Goal: Use online tool/utility: Utilize a website feature to perform a specific function

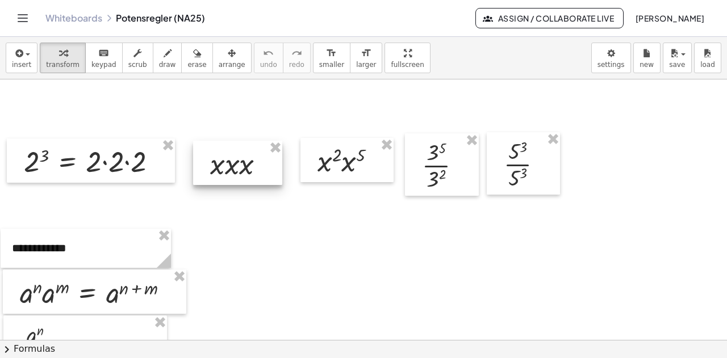
scroll to position [284, 0]
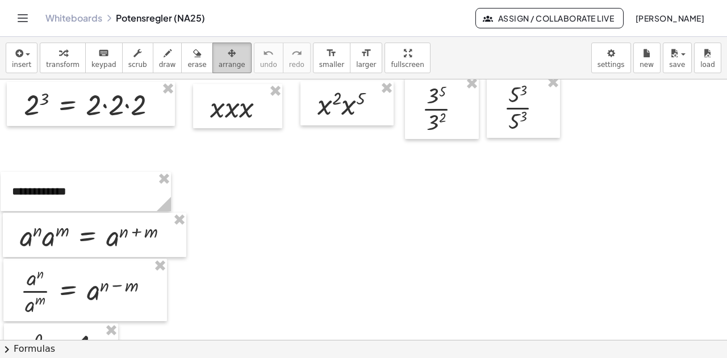
click at [228, 49] on icon "button" at bounding box center [232, 54] width 8 height 14
click at [56, 64] on span "transform" at bounding box center [62, 65] width 33 height 8
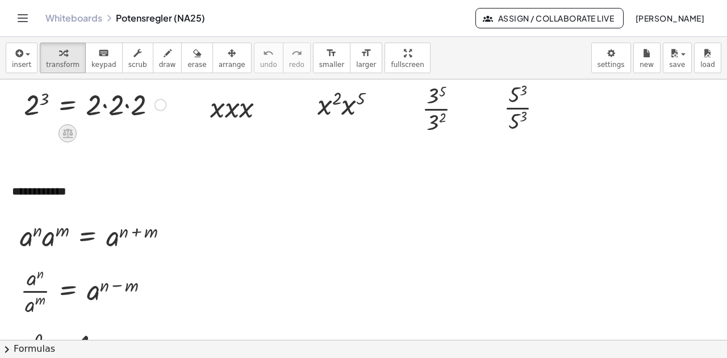
click at [65, 136] on icon at bounding box center [68, 133] width 12 height 12
click at [112, 135] on icon at bounding box center [113, 133] width 10 height 10
click at [69, 108] on div at bounding box center [95, 104] width 154 height 39
click at [68, 104] on div at bounding box center [95, 104] width 154 height 39
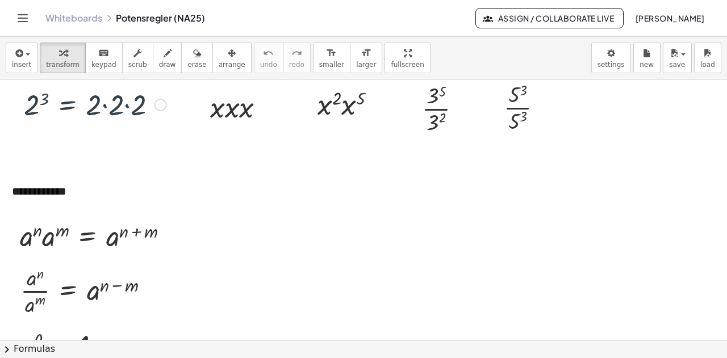
click at [160, 103] on div at bounding box center [160, 105] width 12 height 12
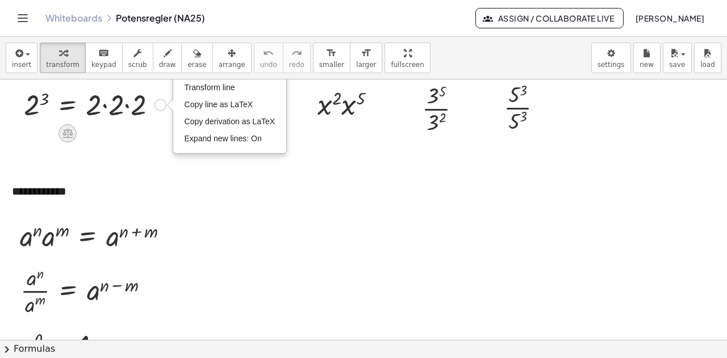
click at [67, 135] on icon at bounding box center [68, 133] width 12 height 12
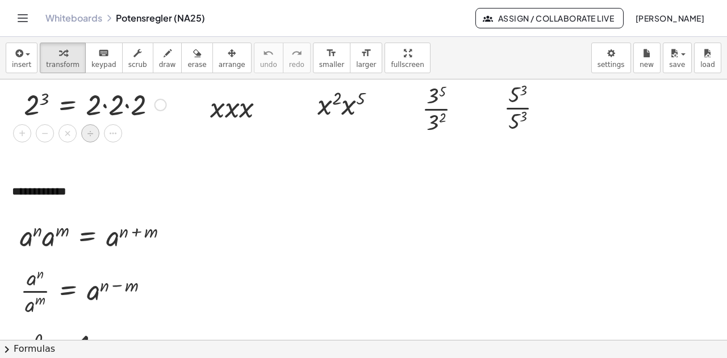
click at [87, 131] on span "÷" at bounding box center [90, 133] width 6 height 16
click at [232, 131] on icon at bounding box center [232, 135] width 12 height 12
click at [237, 110] on div at bounding box center [241, 106] width 75 height 39
drag, startPoint x: 382, startPoint y: 58, endPoint x: 382, endPoint y: 127, distance: 68.7
click at [382, 127] on div "**********" at bounding box center [363, 197] width 727 height 321
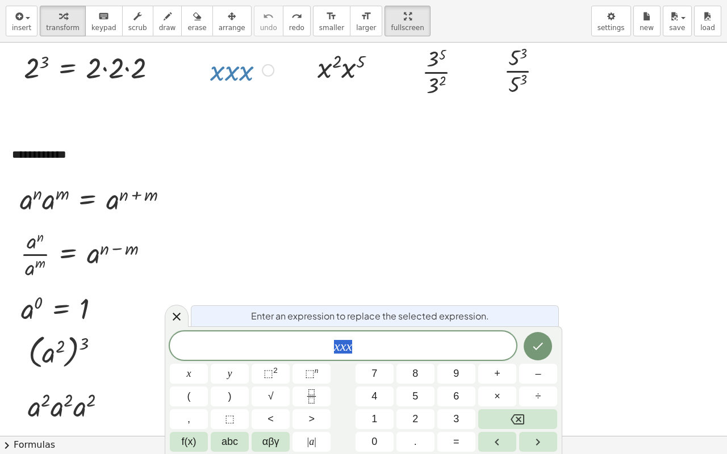
click at [399, 342] on span "x x x" at bounding box center [343, 347] width 346 height 16
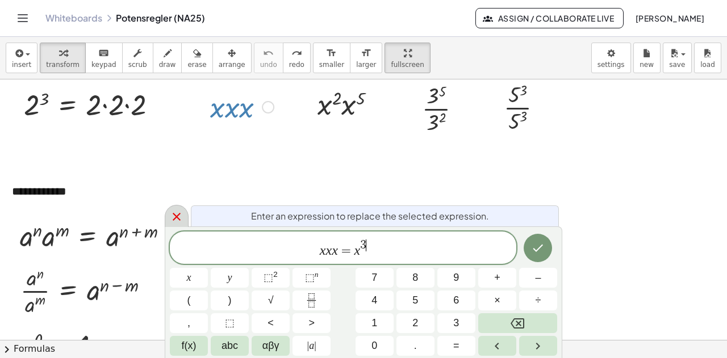
click at [174, 219] on icon at bounding box center [177, 217] width 8 height 8
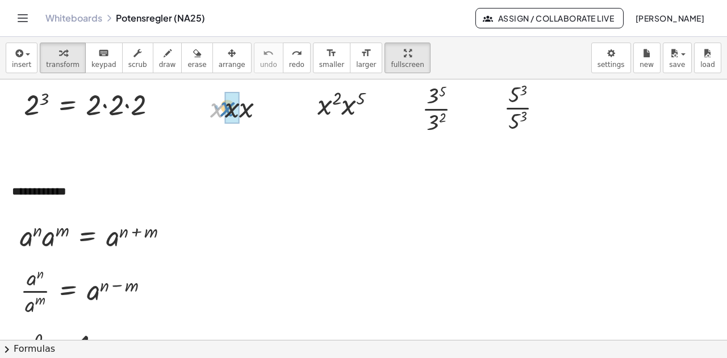
drag, startPoint x: 219, startPoint y: 112, endPoint x: 229, endPoint y: 111, distance: 10.3
drag, startPoint x: 219, startPoint y: 149, endPoint x: 237, endPoint y: 153, distance: 18.6
drag, startPoint x: 253, startPoint y: 146, endPoint x: 268, endPoint y: 171, distance: 29.0
click at [324, 110] on div at bounding box center [351, 103] width 79 height 39
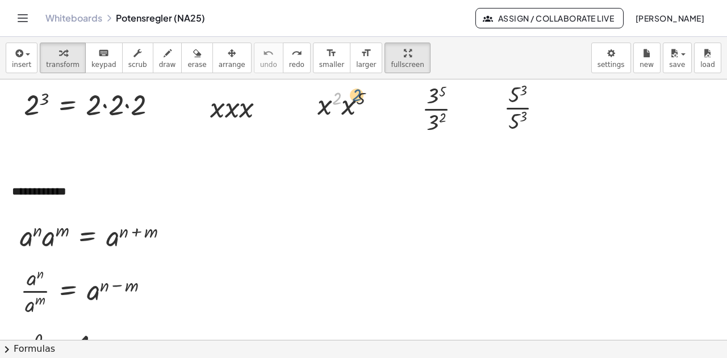
drag, startPoint x: 338, startPoint y: 95, endPoint x: 359, endPoint y: 91, distance: 21.3
click at [359, 91] on div at bounding box center [351, 103] width 79 height 39
drag, startPoint x: 327, startPoint y: 110, endPoint x: 345, endPoint y: 110, distance: 18.2
click at [350, 137] on div at bounding box center [351, 141] width 80 height 37
drag, startPoint x: 435, startPoint y: 124, endPoint x: 437, endPoint y: 104, distance: 20.5
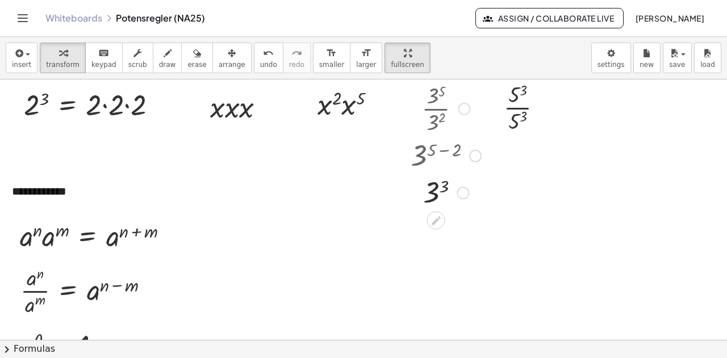
drag, startPoint x: 461, startPoint y: 157, endPoint x: 452, endPoint y: 211, distance: 54.1
click at [452, 211] on div "· 3 5 · 3 2 3 ( + 5 − 2 ) 3 3" at bounding box center [441, 145] width 96 height 137
drag, startPoint x: 516, startPoint y: 125, endPoint x: 518, endPoint y: 103, distance: 22.8
drag, startPoint x: 539, startPoint y: 155, endPoint x: 544, endPoint y: 176, distance: 21.6
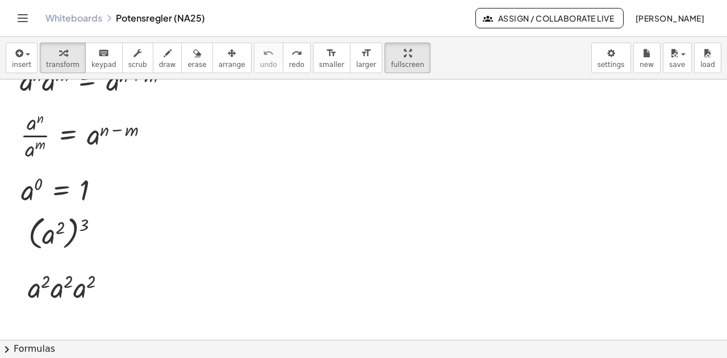
scroll to position [454, 0]
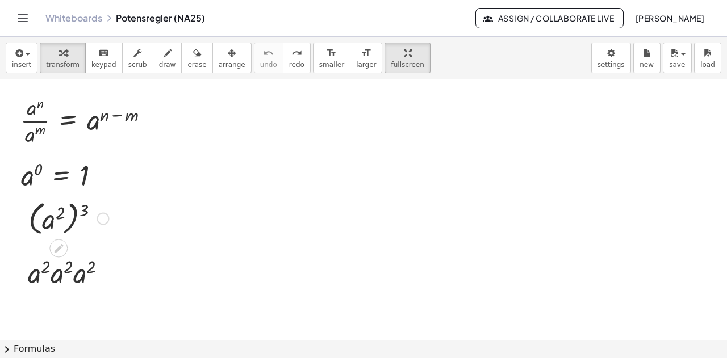
click at [104, 217] on div at bounding box center [103, 218] width 12 height 12
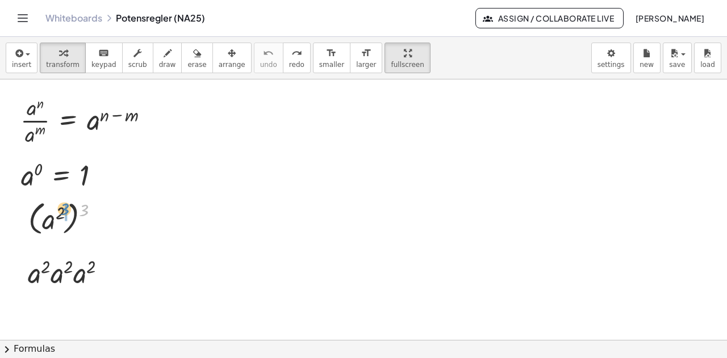
drag, startPoint x: 85, startPoint y: 211, endPoint x: 64, endPoint y: 212, distance: 21.1
click at [64, 212] on div at bounding box center [69, 217] width 92 height 41
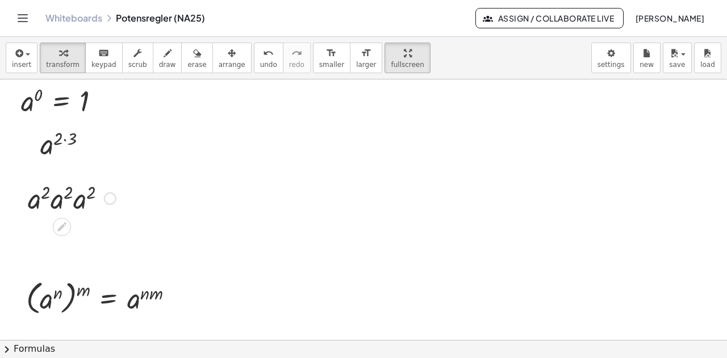
scroll to position [511, 0]
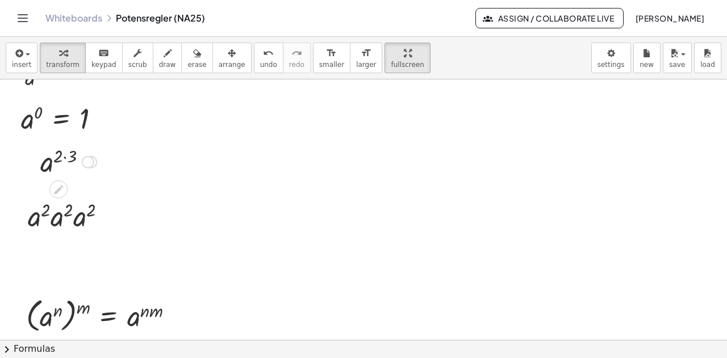
click at [65, 158] on div at bounding box center [69, 161] width 68 height 37
drag, startPoint x: 81, startPoint y: 163, endPoint x: 81, endPoint y: 225, distance: 61.9
click at [81, 225] on div "**********" at bounding box center [409, 347] width 818 height 1559
drag, startPoint x: 51, startPoint y: 210, endPoint x: 62, endPoint y: 207, distance: 11.7
click at [62, 207] on div at bounding box center [71, 215] width 99 height 39
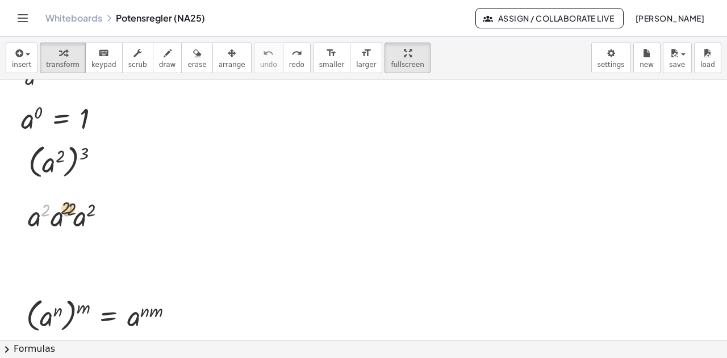
drag, startPoint x: 45, startPoint y: 208, endPoint x: 57, endPoint y: 207, distance: 12.6
click at [60, 207] on div at bounding box center [71, 215] width 99 height 39
drag, startPoint x: 39, startPoint y: 221, endPoint x: 55, endPoint y: 221, distance: 15.9
click at [58, 250] on div at bounding box center [72, 253] width 102 height 39
drag, startPoint x: 58, startPoint y: 260, endPoint x: 76, endPoint y: 261, distance: 18.2
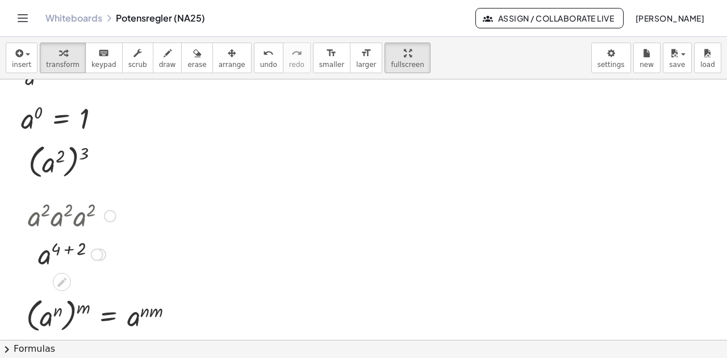
click at [70, 249] on div at bounding box center [71, 253] width 99 height 37
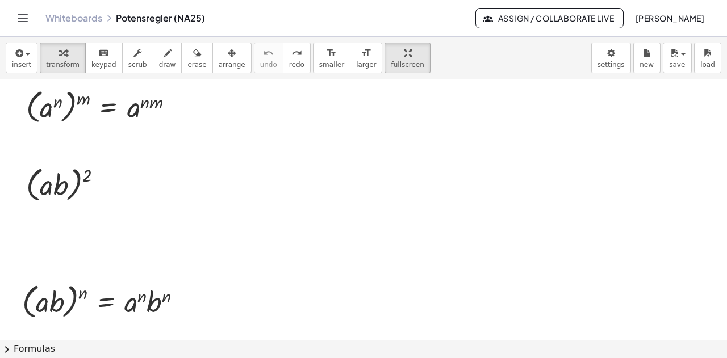
scroll to position [738, 0]
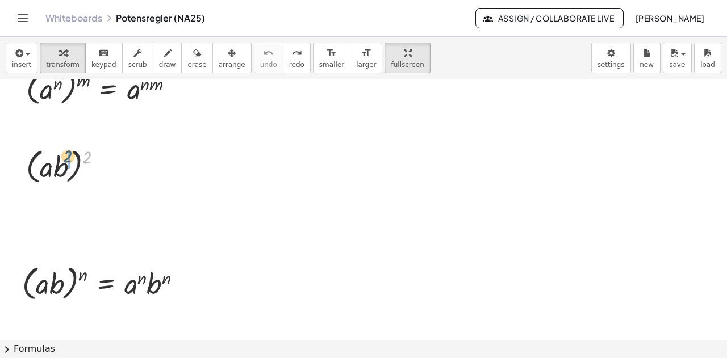
drag, startPoint x: 87, startPoint y: 158, endPoint x: 62, endPoint y: 162, distance: 24.7
click at [62, 162] on div at bounding box center [68, 165] width 97 height 43
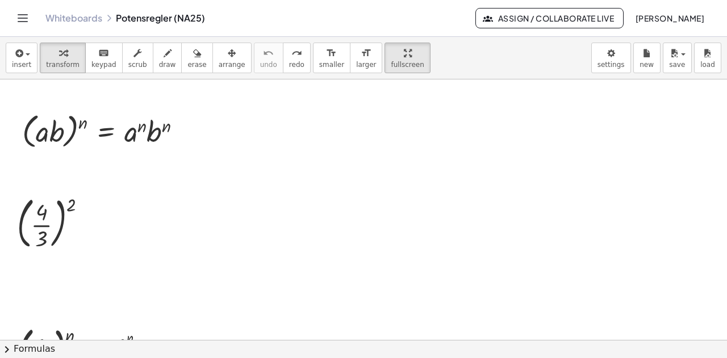
scroll to position [908, 0]
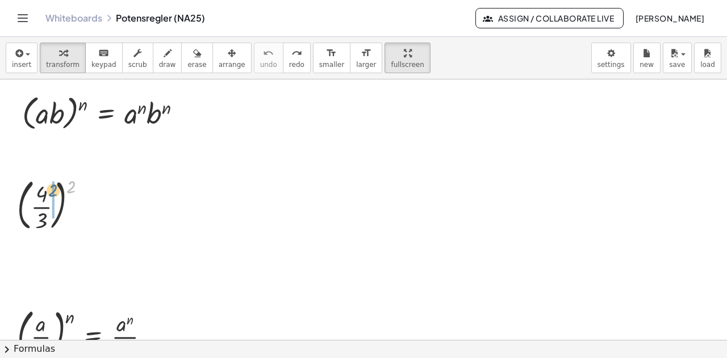
drag, startPoint x: 69, startPoint y: 187, endPoint x: 51, endPoint y: 191, distance: 18.7
click at [51, 191] on div at bounding box center [56, 204] width 90 height 61
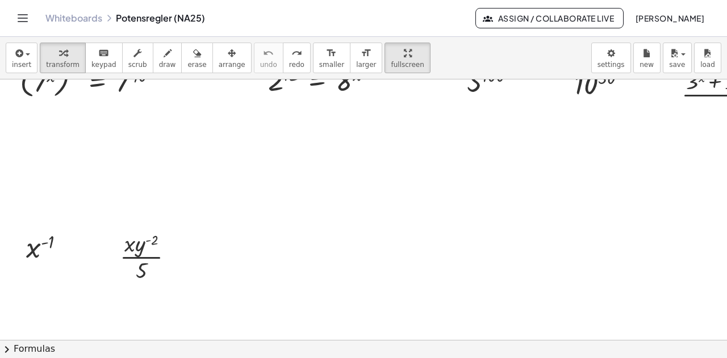
scroll to position [1237, 0]
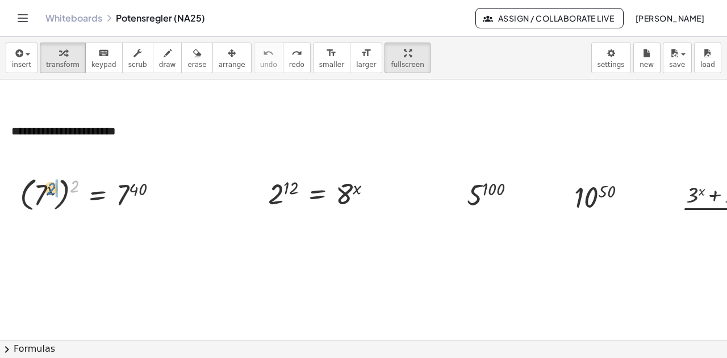
drag, startPoint x: 74, startPoint y: 186, endPoint x: 51, endPoint y: 189, distance: 24.0
click at [51, 189] on div at bounding box center [93, 193] width 158 height 41
drag, startPoint x: 73, startPoint y: 232, endPoint x: 60, endPoint y: 232, distance: 13.1
click at [60, 232] on div at bounding box center [93, 233] width 158 height 37
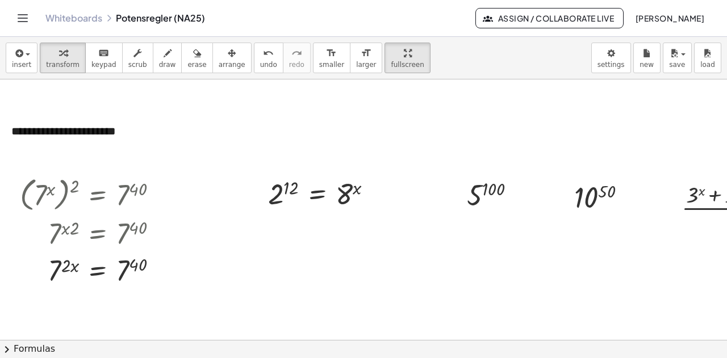
scroll to position [1294, 0]
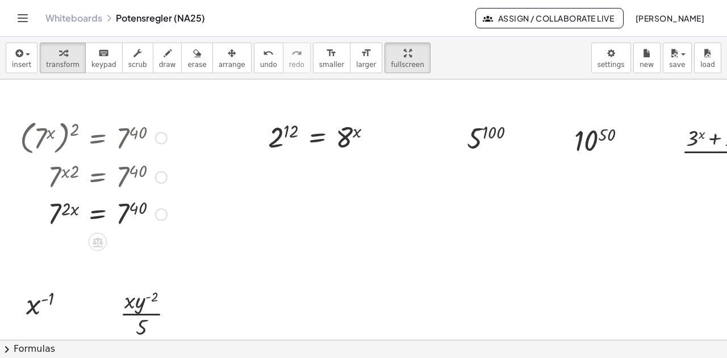
click at [97, 216] on div at bounding box center [93, 213] width 158 height 37
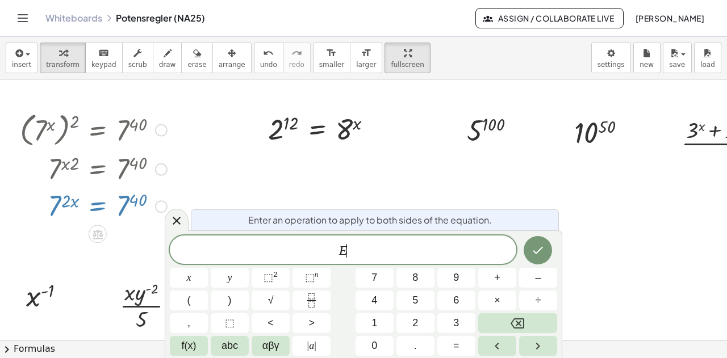
click at [97, 216] on div at bounding box center [93, 205] width 158 height 37
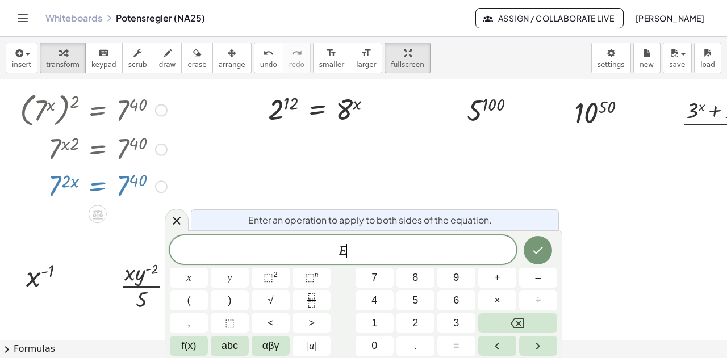
scroll to position [1322, 0]
click at [179, 221] on icon at bounding box center [177, 221] width 14 height 14
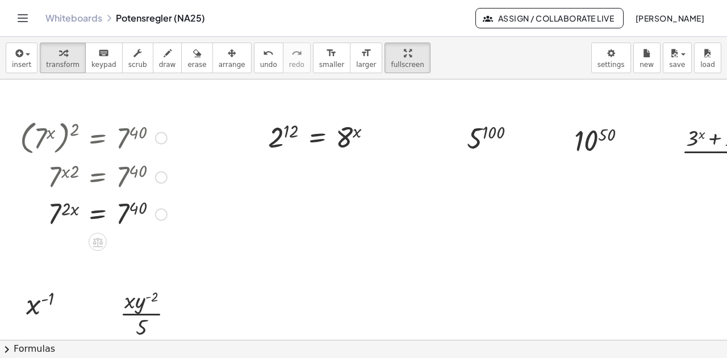
scroll to position [1294, 0]
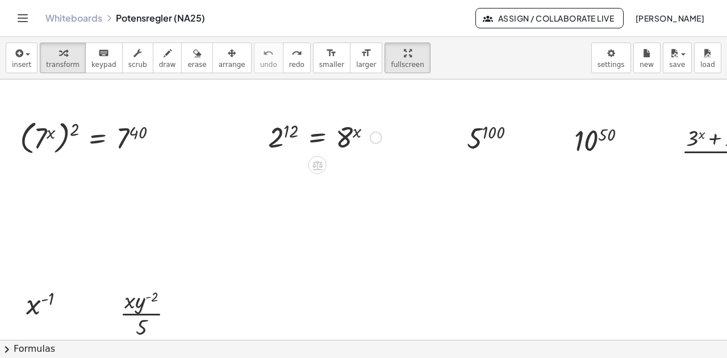
click at [344, 137] on div at bounding box center [324, 136] width 125 height 37
click at [316, 140] on div at bounding box center [324, 136] width 125 height 37
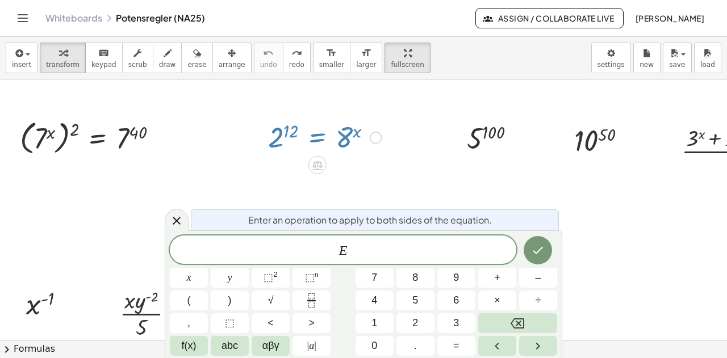
click at [170, 220] on icon at bounding box center [177, 221] width 14 height 14
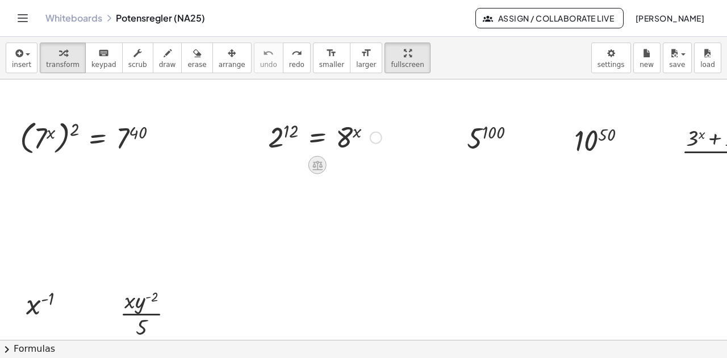
click at [319, 168] on icon at bounding box center [317, 166] width 12 height 12
click at [363, 164] on icon at bounding box center [363, 165] width 10 height 10
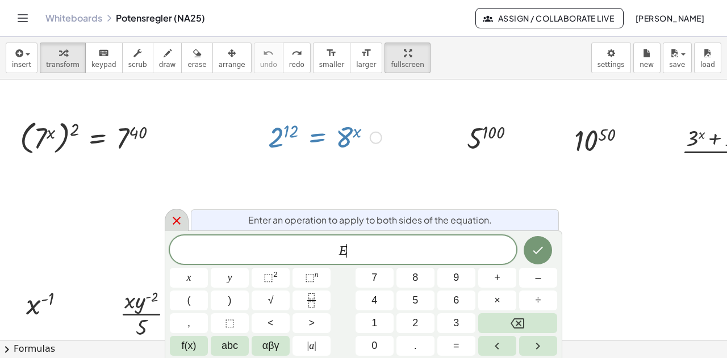
click at [170, 221] on icon at bounding box center [177, 221] width 14 height 14
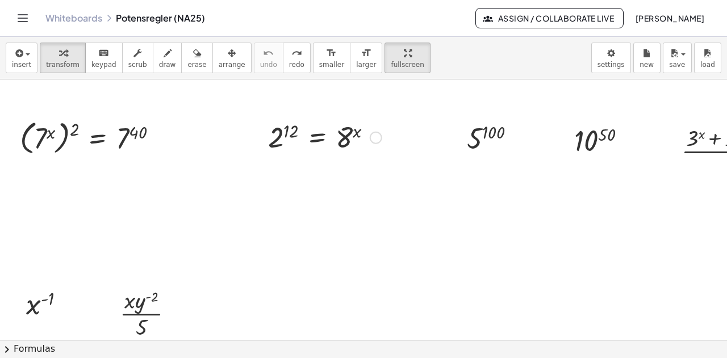
click at [346, 140] on div at bounding box center [324, 136] width 125 height 37
click at [16, 65] on span "insert" at bounding box center [21, 65] width 19 height 8
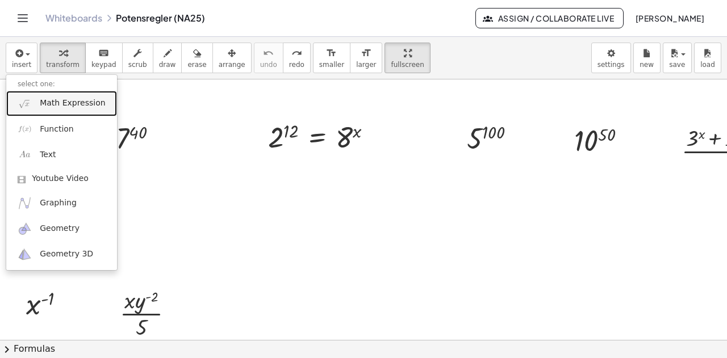
click at [56, 104] on span "Math Expression" at bounding box center [72, 103] width 65 height 11
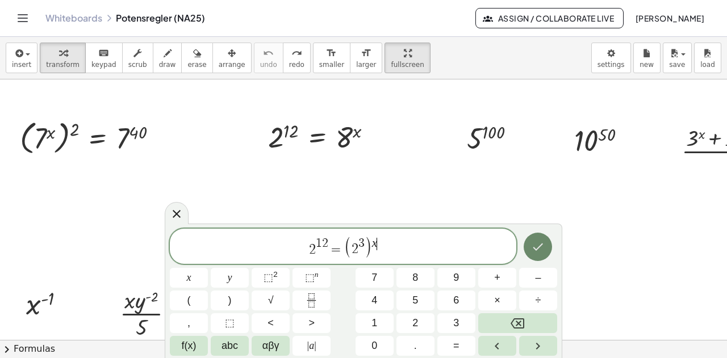
click at [542, 249] on icon "Done" at bounding box center [538, 247] width 14 height 14
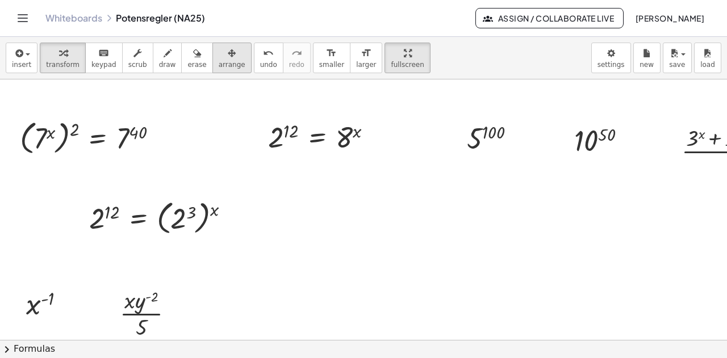
click at [219, 61] on span "arrange" at bounding box center [232, 65] width 27 height 8
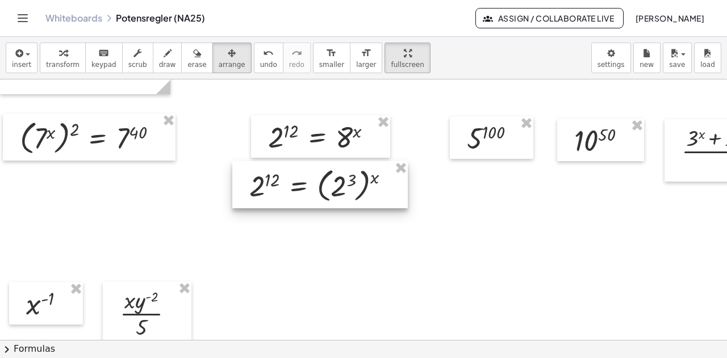
drag, startPoint x: 151, startPoint y: 225, endPoint x: 316, endPoint y: 195, distance: 167.4
click at [316, 195] on div at bounding box center [319, 184] width 175 height 47
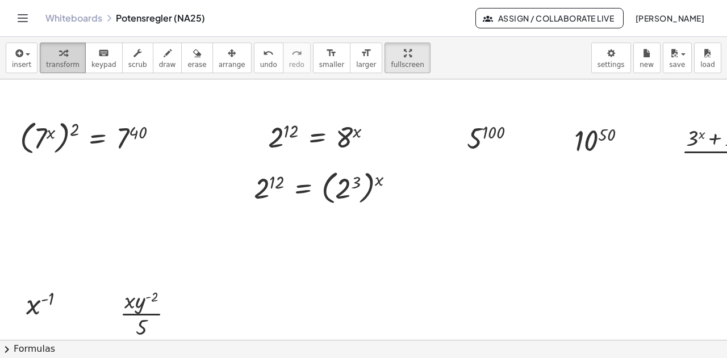
click at [53, 61] on span "transform" at bounding box center [62, 65] width 33 height 8
drag, startPoint x: 379, startPoint y: 179, endPoint x: 363, endPoint y: 182, distance: 16.1
click at [363, 182] on div at bounding box center [328, 186] width 161 height 41
drag, startPoint x: 379, startPoint y: 180, endPoint x: 359, endPoint y: 183, distance: 20.2
click at [359, 183] on div at bounding box center [328, 186] width 161 height 41
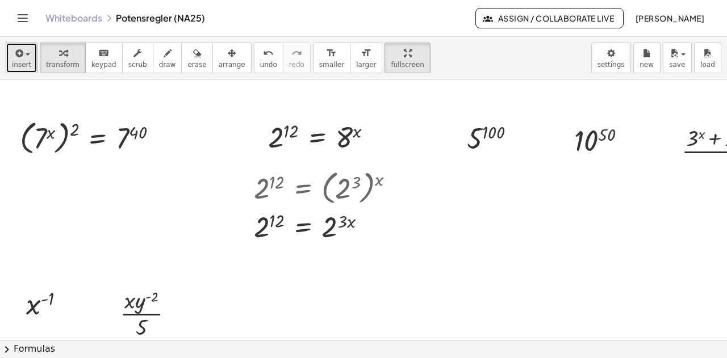
click at [18, 57] on icon "button" at bounding box center [18, 54] width 10 height 14
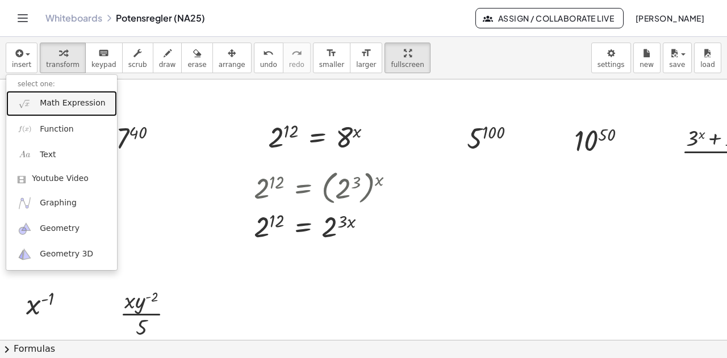
click at [52, 106] on span "Math Expression" at bounding box center [72, 103] width 65 height 11
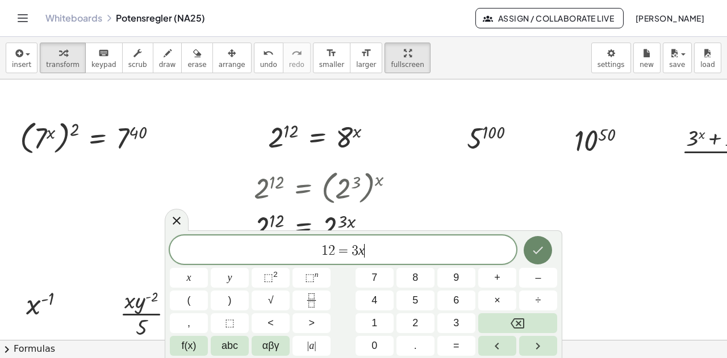
click at [544, 249] on icon "Done" at bounding box center [538, 251] width 14 height 14
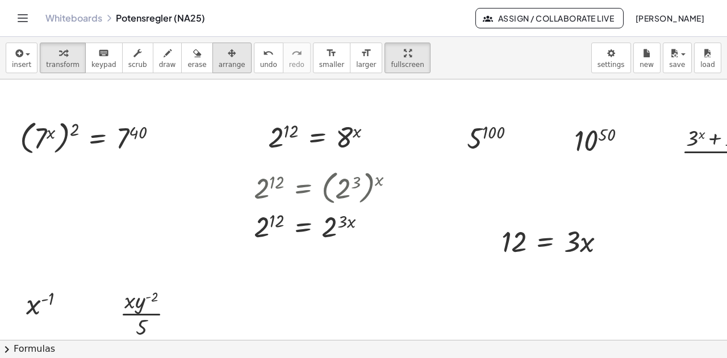
click at [228, 51] on icon "button" at bounding box center [232, 54] width 8 height 14
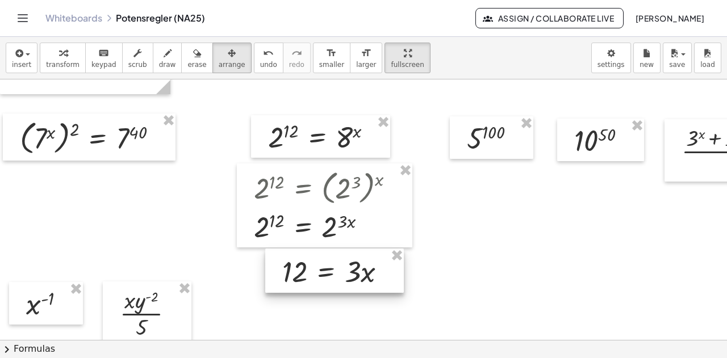
drag, startPoint x: 474, startPoint y: 257, endPoint x: 317, endPoint y: 274, distance: 157.7
click at [317, 274] on div at bounding box center [334, 271] width 139 height 44
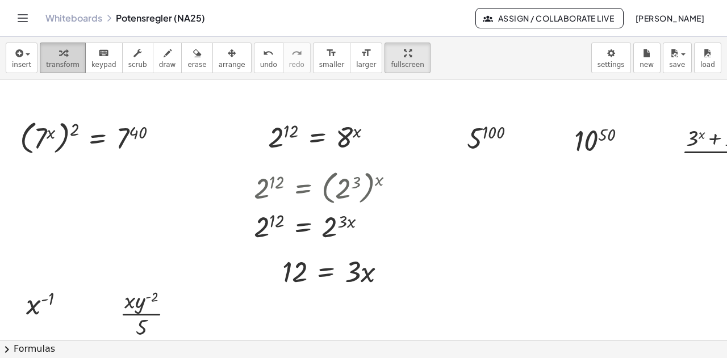
click at [64, 61] on span "transform" at bounding box center [62, 65] width 33 height 8
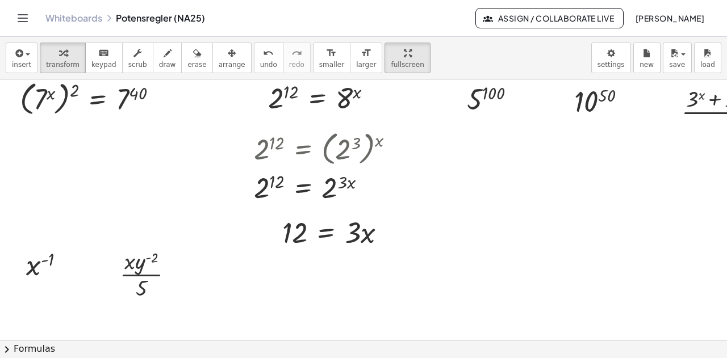
scroll to position [1351, 0]
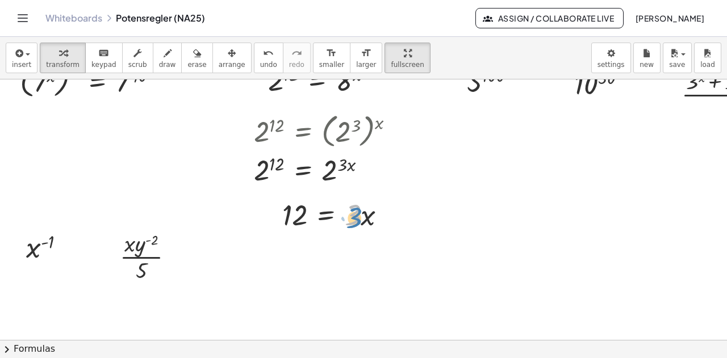
drag, startPoint x: 354, startPoint y: 221, endPoint x: 365, endPoint y: 220, distance: 10.8
click at [366, 220] on div at bounding box center [339, 214] width 124 height 39
click at [323, 240] on icon at bounding box center [326, 244] width 10 height 10
click at [349, 241] on span "÷" at bounding box center [349, 244] width 6 height 16
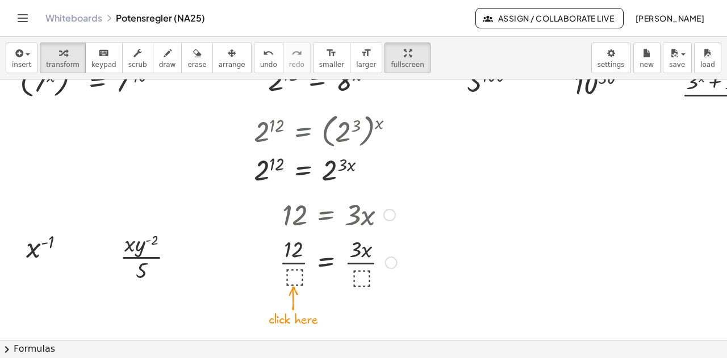
click at [291, 273] on div at bounding box center [338, 261] width 129 height 57
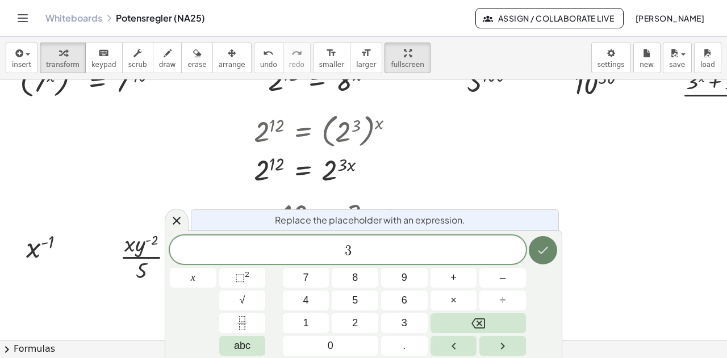
click at [546, 254] on icon "Done" at bounding box center [543, 251] width 14 height 14
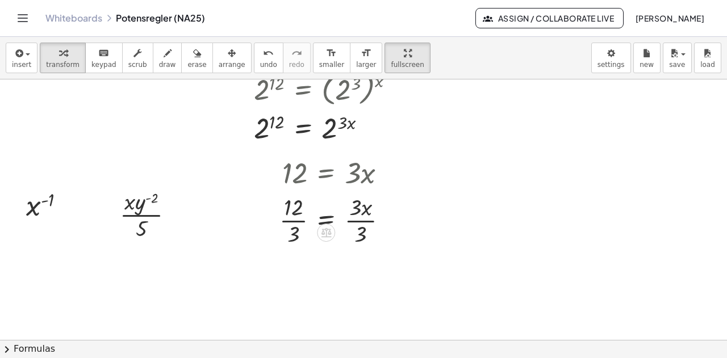
scroll to position [1408, 0]
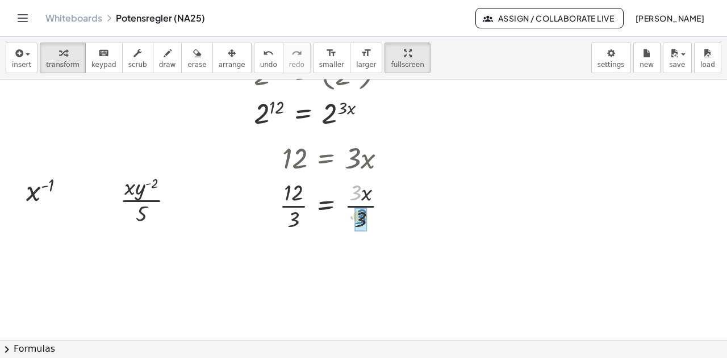
drag, startPoint x: 355, startPoint y: 195, endPoint x: 360, endPoint y: 219, distance: 24.3
drag, startPoint x: 294, startPoint y: 275, endPoint x: 298, endPoint y: 254, distance: 21.8
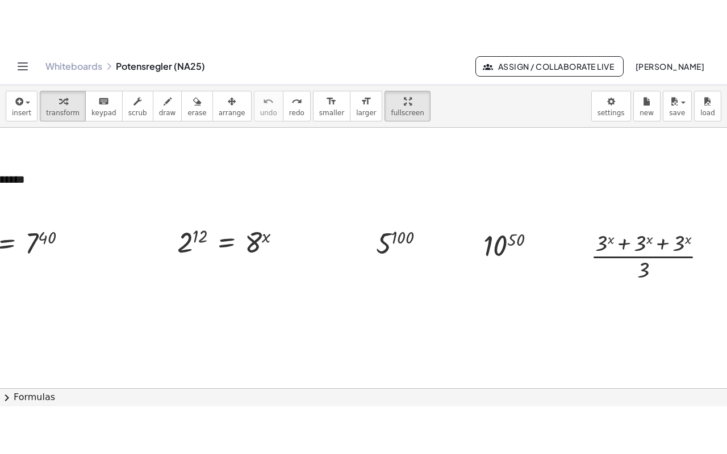
scroll to position [1237, 99]
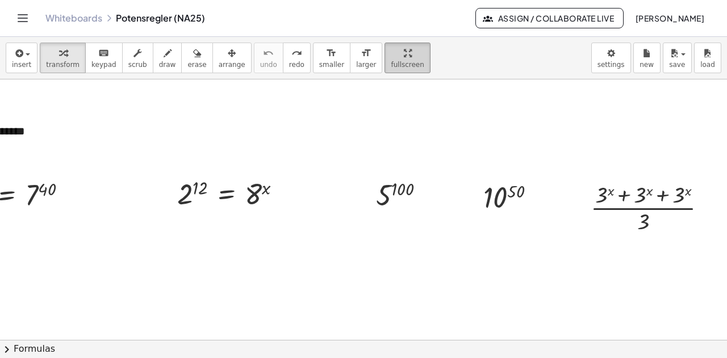
click at [388, 58] on button "fullscreen" at bounding box center [406, 58] width 45 height 31
drag, startPoint x: 375, startPoint y: 58, endPoint x: 375, endPoint y: 127, distance: 68.7
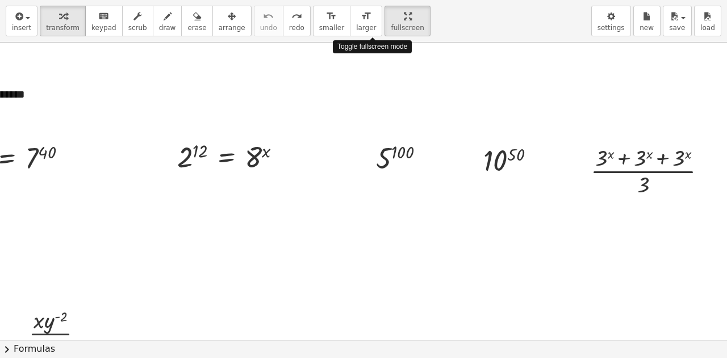
click at [375, 127] on div "**********" at bounding box center [363, 179] width 727 height 358
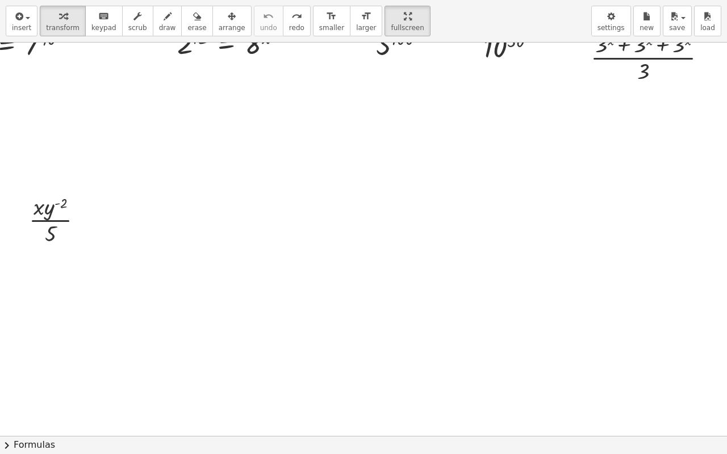
scroll to position [1294, 99]
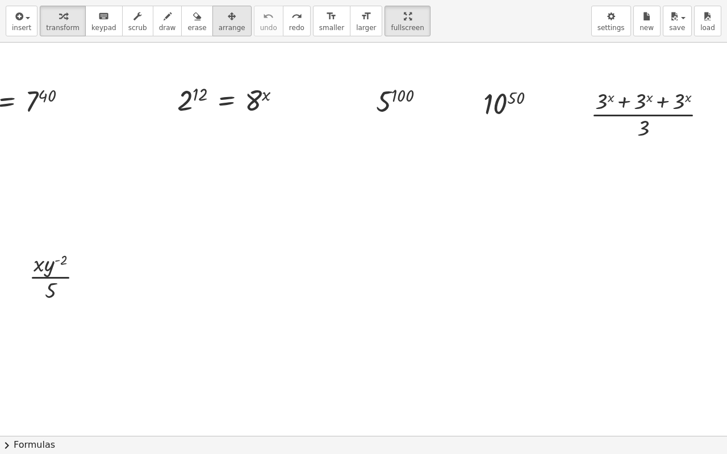
click at [219, 21] on div "button" at bounding box center [232, 16] width 27 height 14
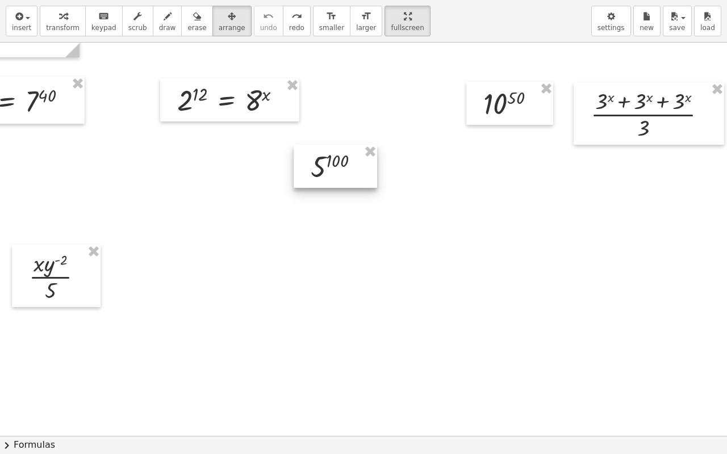
drag, startPoint x: 380, startPoint y: 109, endPoint x: 313, endPoint y: 200, distance: 112.9
click at [304, 188] on div at bounding box center [335, 166] width 83 height 43
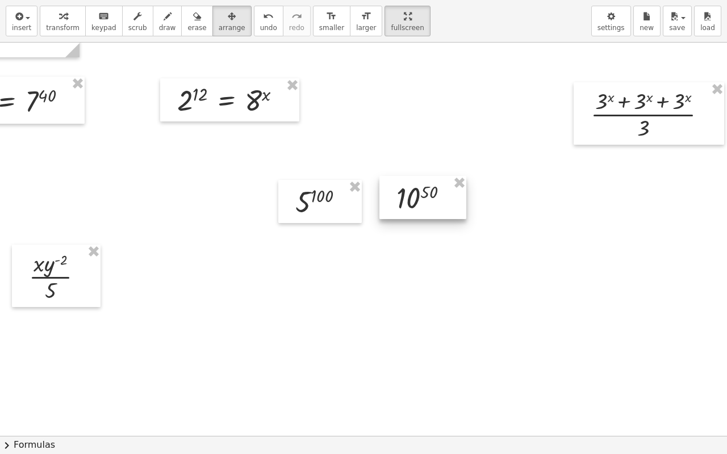
drag, startPoint x: 484, startPoint y: 156, endPoint x: 433, endPoint y: 200, distance: 68.0
click at [433, 200] on div at bounding box center [422, 197] width 87 height 43
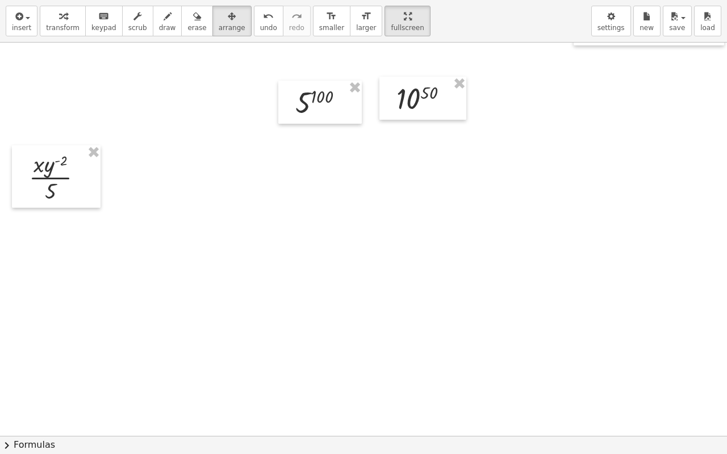
scroll to position [1408, 99]
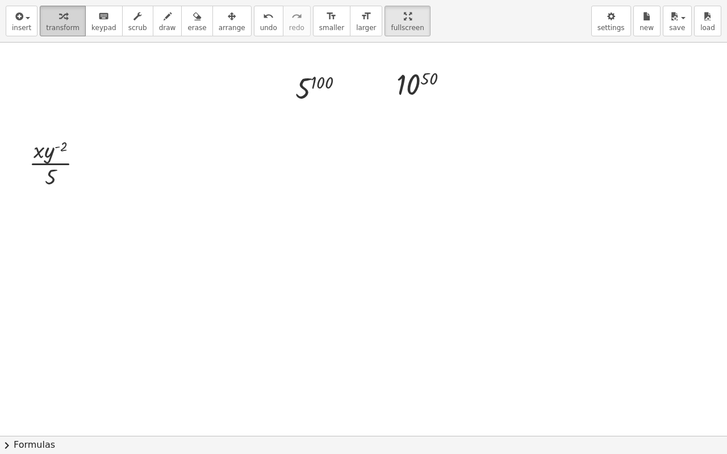
click at [59, 16] on icon "button" at bounding box center [63, 17] width 8 height 14
click at [413, 111] on icon at bounding box center [417, 112] width 9 height 9
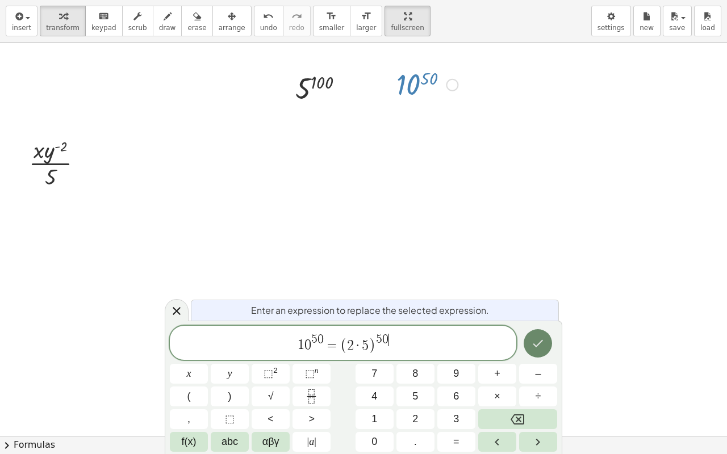
click at [541, 347] on icon "Done" at bounding box center [538, 344] width 14 height 14
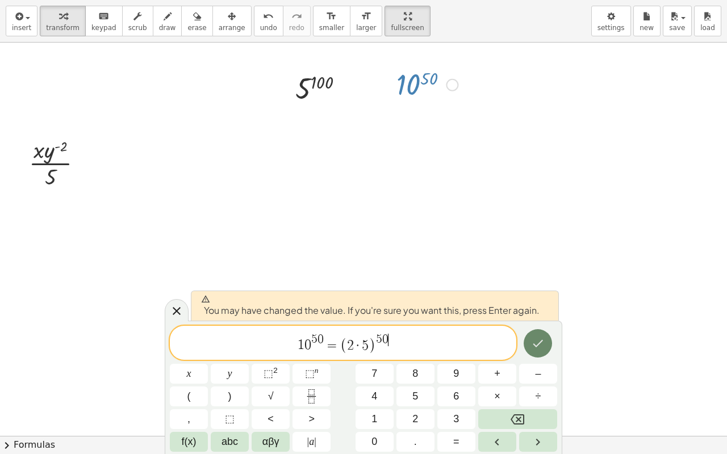
click at [535, 343] on icon "Done" at bounding box center [538, 344] width 14 height 14
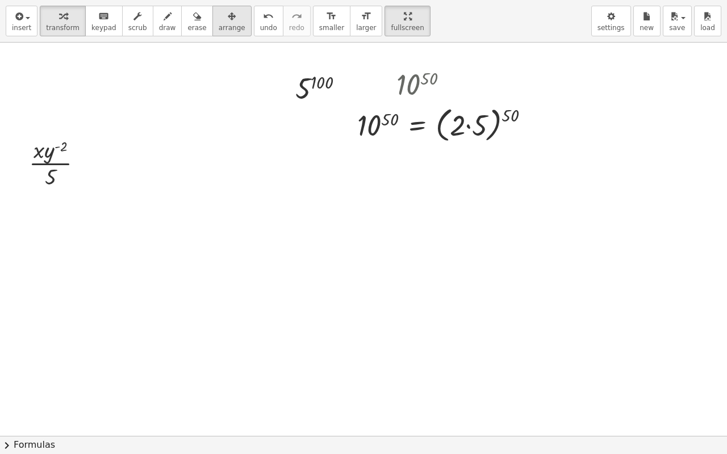
click at [212, 22] on button "arrange" at bounding box center [231, 21] width 39 height 31
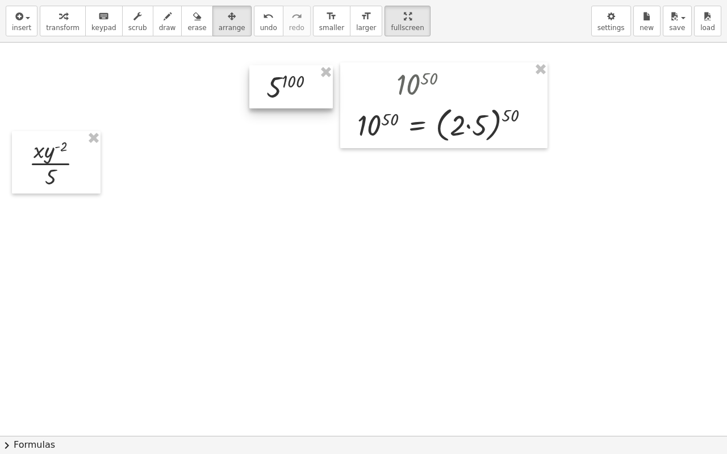
drag, startPoint x: 292, startPoint y: 99, endPoint x: 263, endPoint y: 95, distance: 28.7
click at [263, 95] on div at bounding box center [290, 86] width 83 height 43
click at [61, 22] on div "button" at bounding box center [62, 16] width 33 height 14
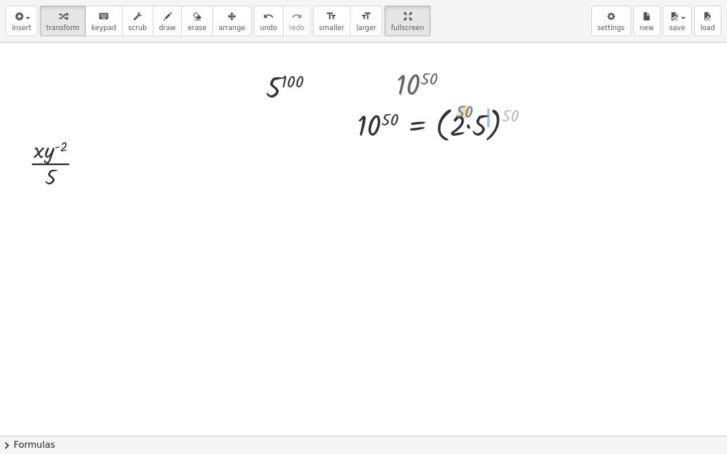
drag, startPoint x: 502, startPoint y: 119, endPoint x: 456, endPoint y: 115, distance: 46.2
click at [456, 115] on div at bounding box center [447, 124] width 193 height 43
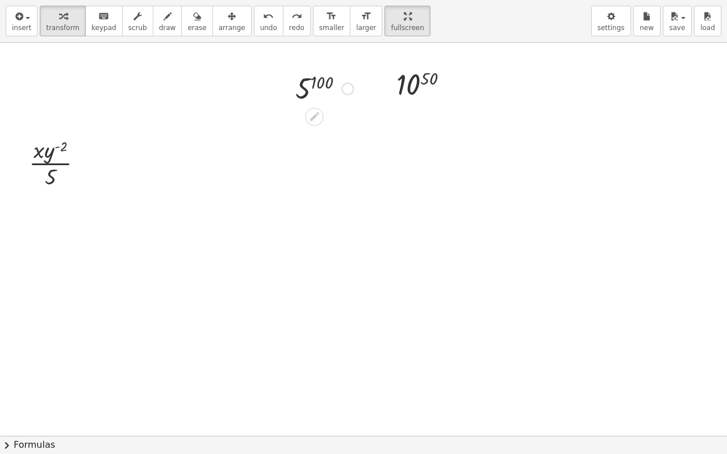
click at [295, 94] on div at bounding box center [324, 87] width 69 height 37
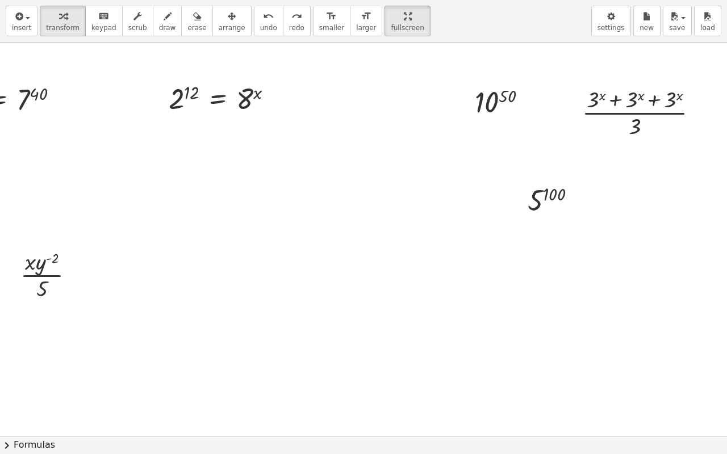
scroll to position [1180, 99]
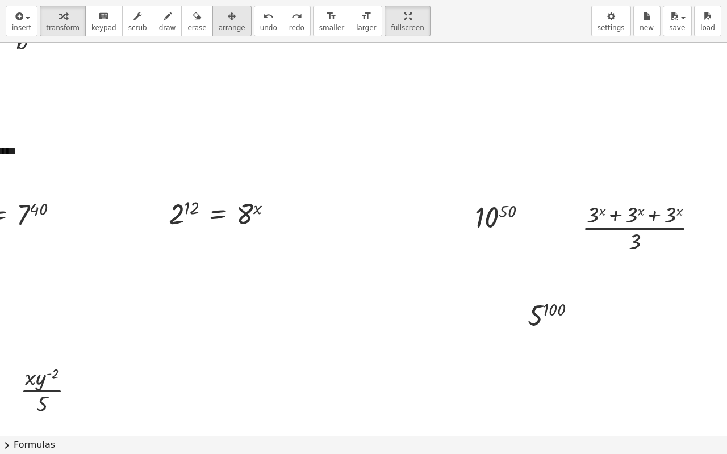
click at [219, 24] on span "arrange" at bounding box center [232, 28] width 27 height 8
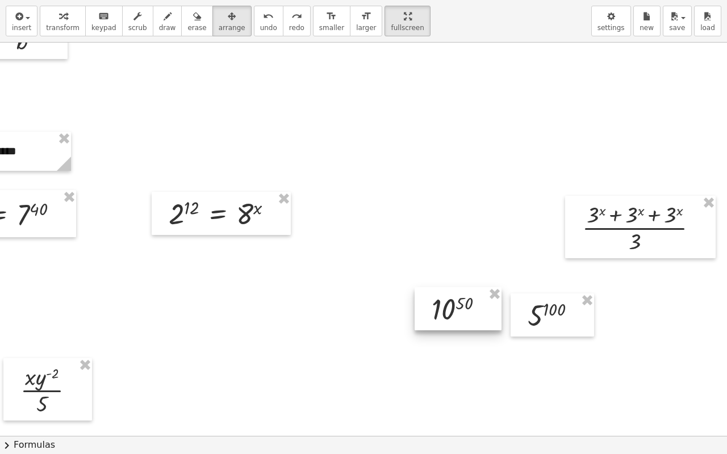
drag, startPoint x: 502, startPoint y: 227, endPoint x: 462, endPoint y: 334, distance: 115.0
click at [455, 330] on div at bounding box center [457, 308] width 87 height 43
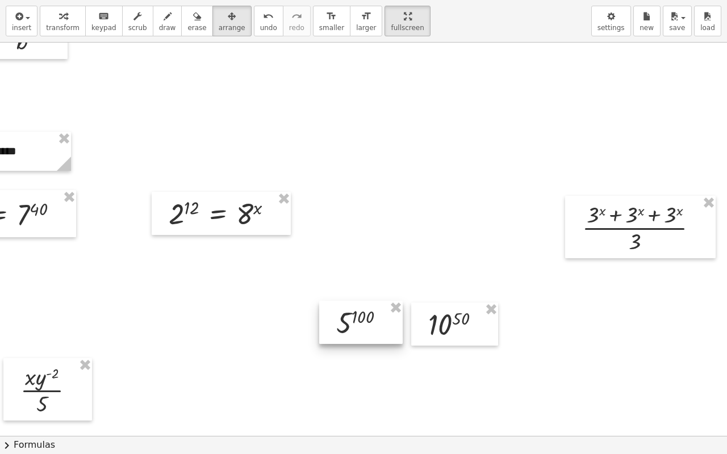
drag, startPoint x: 552, startPoint y: 324, endPoint x: 354, endPoint y: 333, distance: 197.8
click at [355, 333] on div at bounding box center [360, 322] width 83 height 43
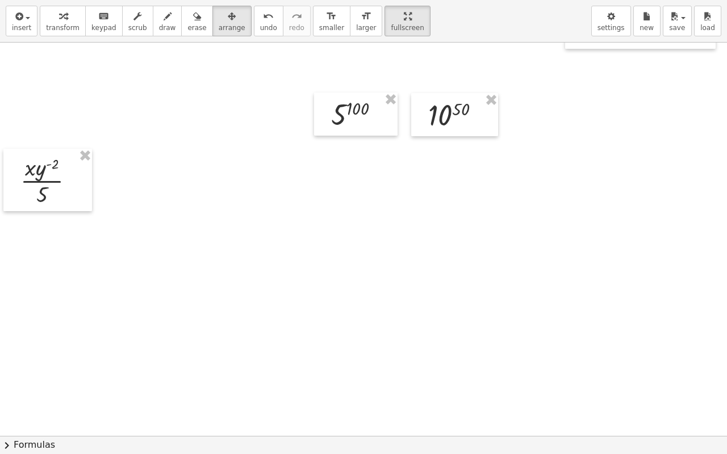
scroll to position [1408, 99]
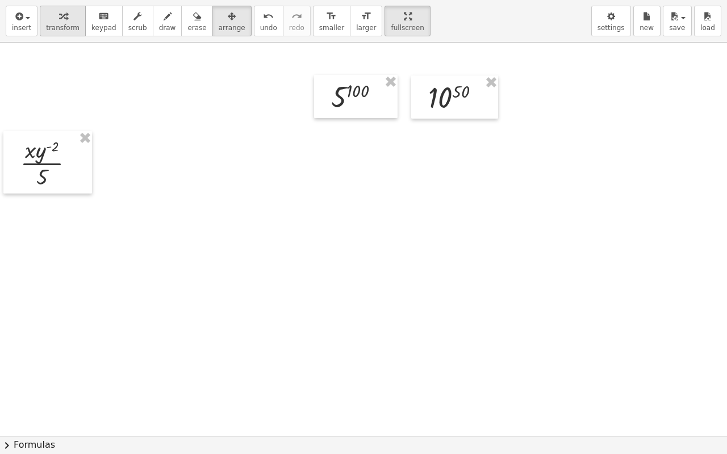
click at [51, 14] on div "button" at bounding box center [62, 16] width 33 height 14
click at [349, 127] on icon at bounding box center [350, 125] width 9 height 9
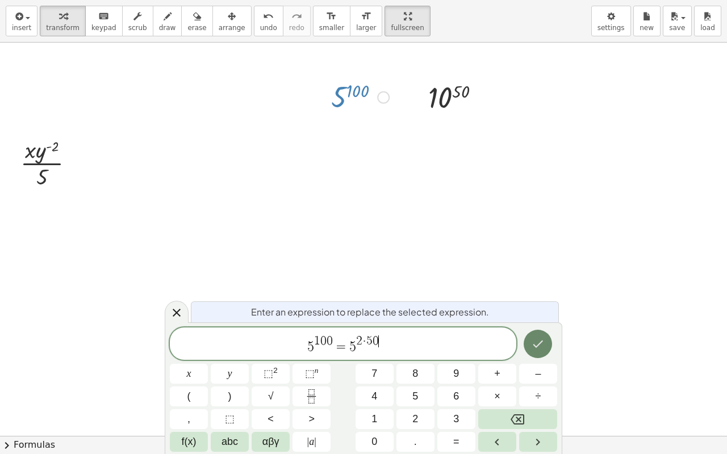
click at [527, 345] on button "Done" at bounding box center [538, 344] width 28 height 28
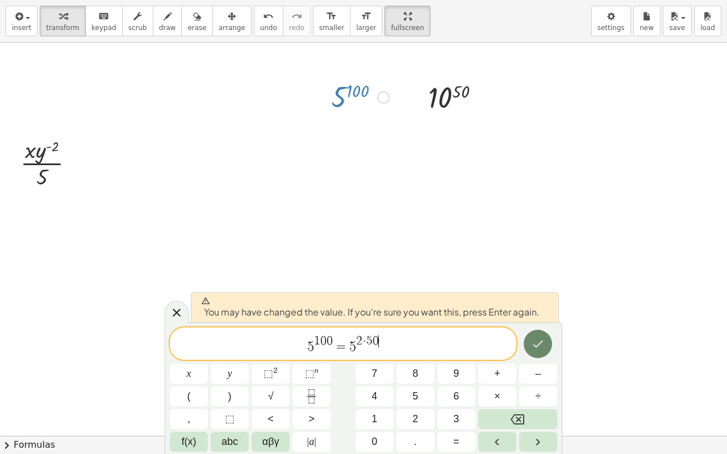
click at [538, 347] on icon "Done" at bounding box center [538, 344] width 14 height 14
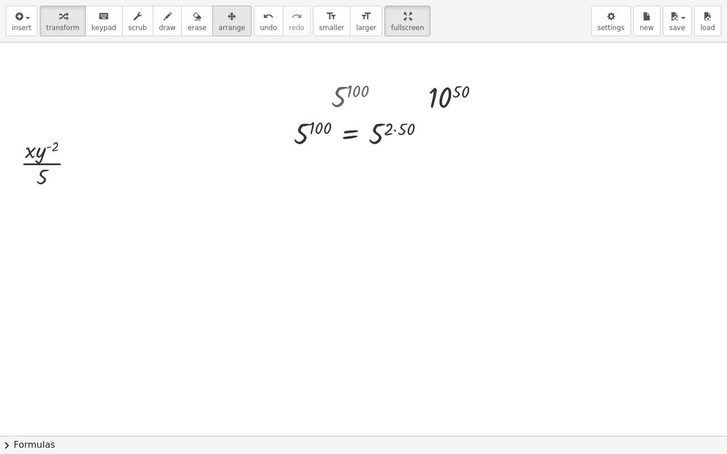
click at [228, 16] on icon "button" at bounding box center [232, 17] width 8 height 14
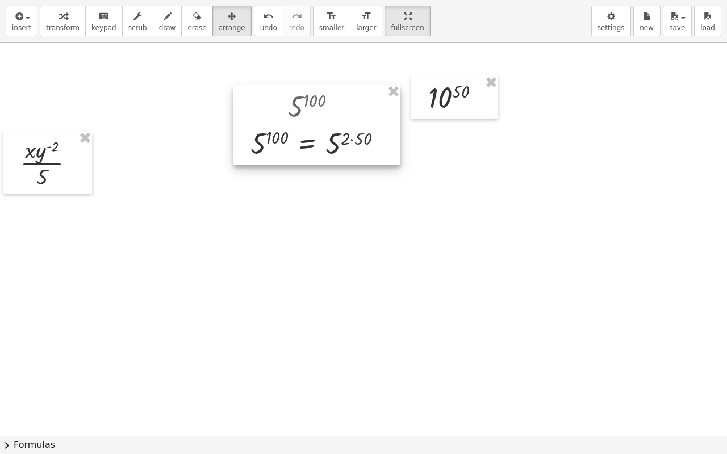
drag, startPoint x: 333, startPoint y: 144, endPoint x: 316, endPoint y: 146, distance: 17.3
click at [316, 146] on div at bounding box center [316, 125] width 167 height 80
click at [68, 31] on span "transform" at bounding box center [62, 28] width 33 height 8
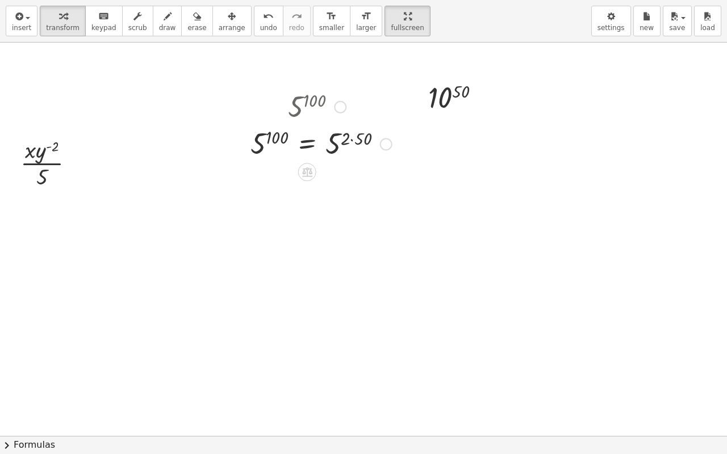
click at [308, 146] on div at bounding box center [321, 143] width 153 height 37
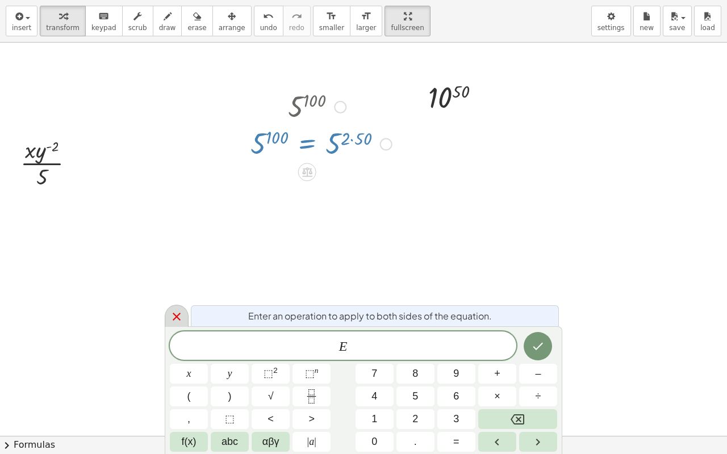
click at [175, 318] on icon at bounding box center [177, 317] width 8 height 8
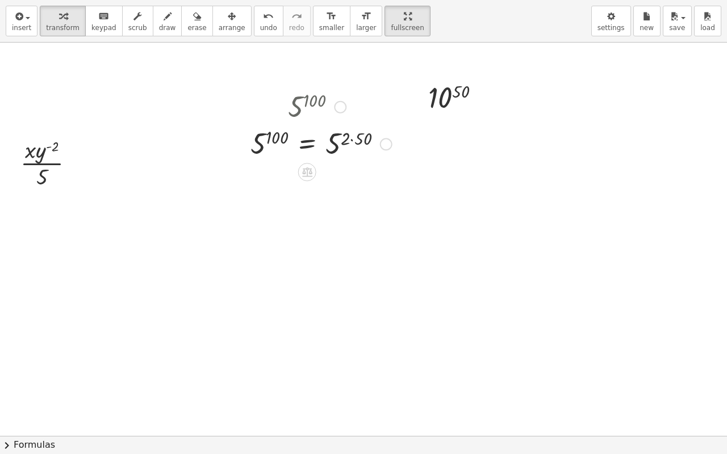
click at [386, 144] on div at bounding box center [386, 144] width 12 height 12
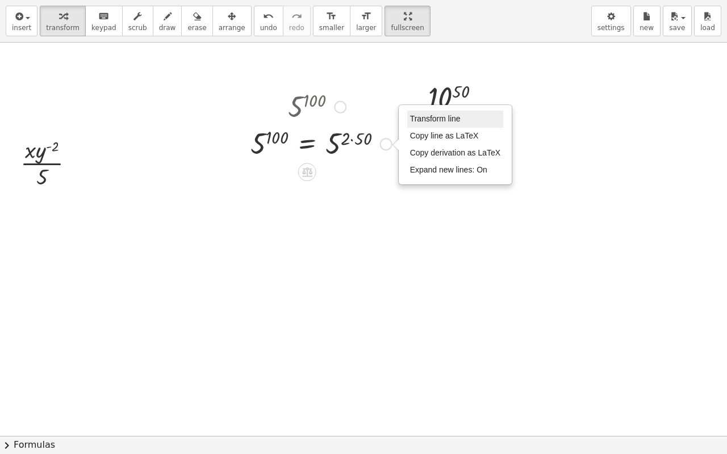
click at [428, 111] on li "Transform line" at bounding box center [455, 119] width 97 height 17
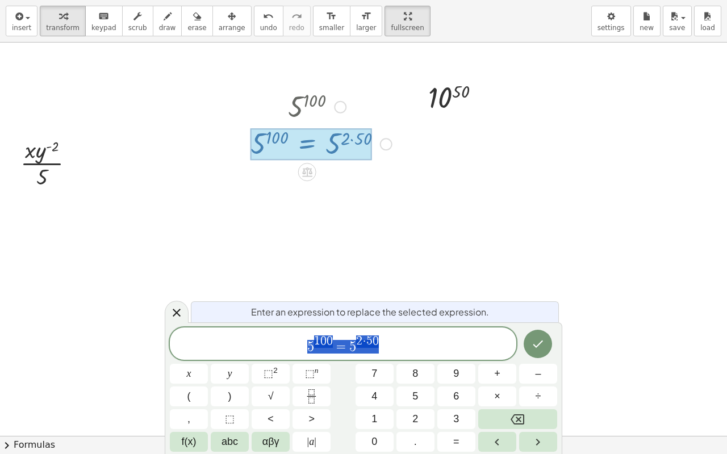
click at [405, 347] on span "5 1 0 0 = 5 2 · 5 0" at bounding box center [343, 344] width 346 height 20
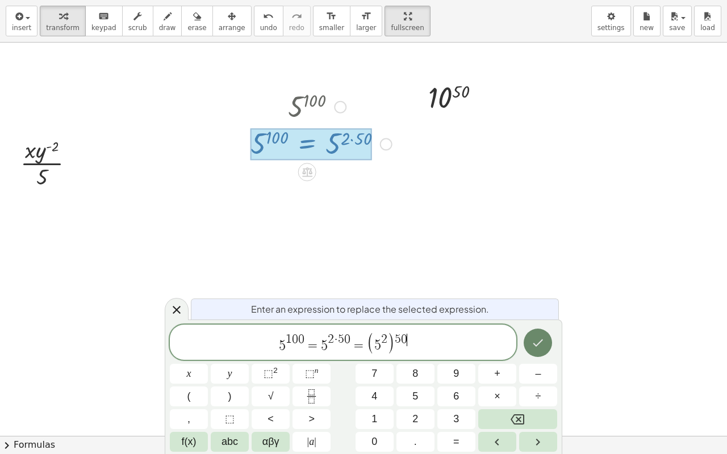
click at [538, 337] on icon "Done" at bounding box center [538, 343] width 14 height 14
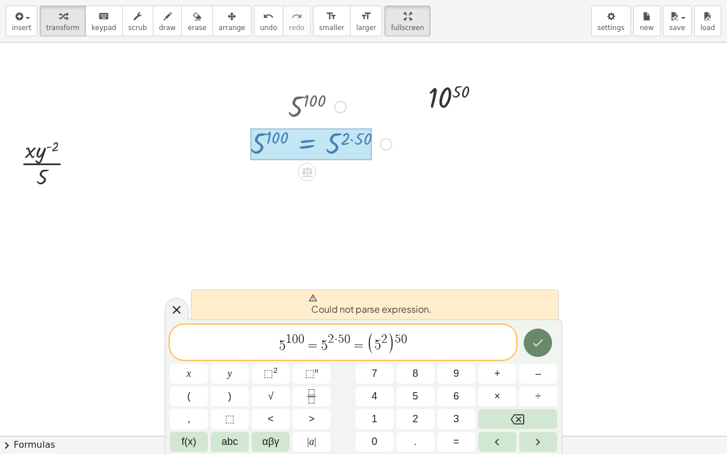
click at [538, 337] on icon "Done" at bounding box center [538, 343] width 14 height 14
click at [390, 344] on span ")" at bounding box center [391, 343] width 8 height 23
click at [362, 343] on span "5 1 0 0 = 5 2 · 5 0 = ​ ( 5 2 ) 5 0" at bounding box center [343, 343] width 346 height 23
drag, startPoint x: 418, startPoint y: 344, endPoint x: 357, endPoint y: 347, distance: 61.4
click at [357, 347] on span "5 1 0 0 = 5 2 · 5 0 = ( 5 2 ) 5 0" at bounding box center [343, 343] width 346 height 23
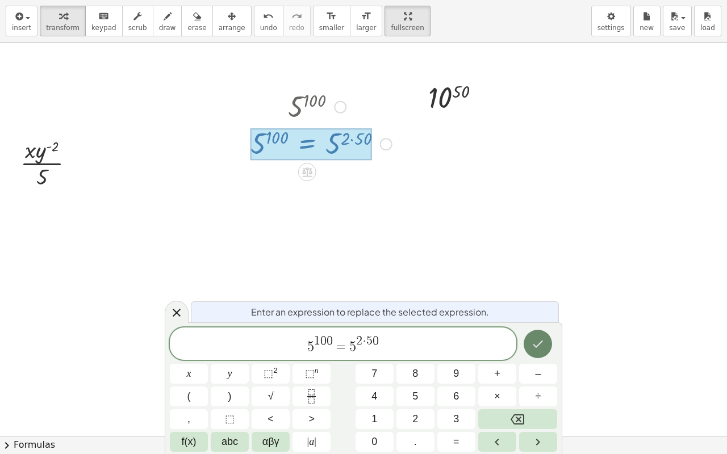
click at [539, 350] on icon "Done" at bounding box center [538, 344] width 14 height 14
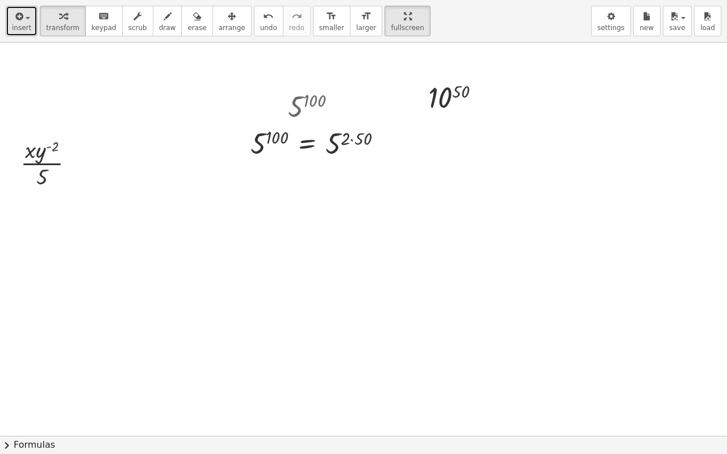
click at [13, 20] on icon "button" at bounding box center [18, 17] width 10 height 14
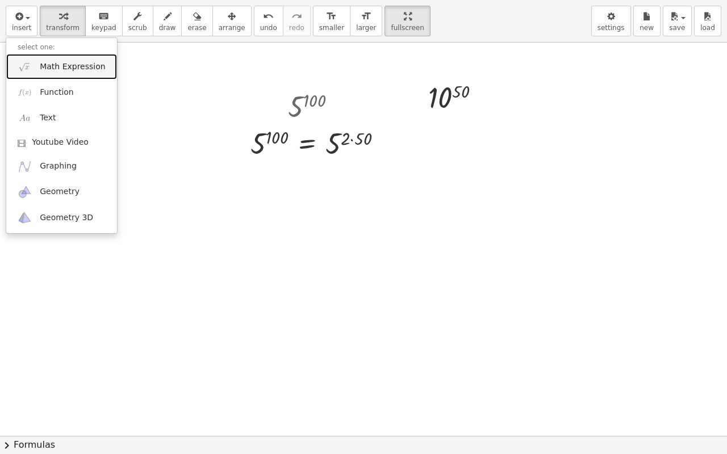
click at [40, 66] on span "Math Expression" at bounding box center [72, 66] width 65 height 11
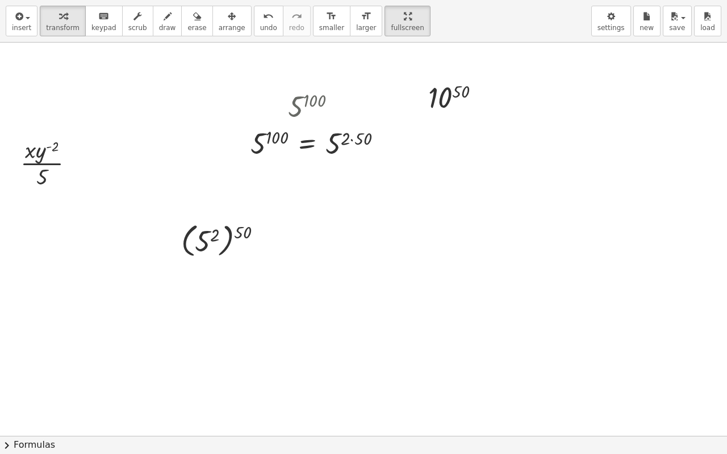
click at [229, 19] on div "insert select one: Math Expression Function Text Youtube Video Graphing Geometr…" at bounding box center [363, 21] width 727 height 43
click at [228, 21] on icon "button" at bounding box center [232, 17] width 8 height 14
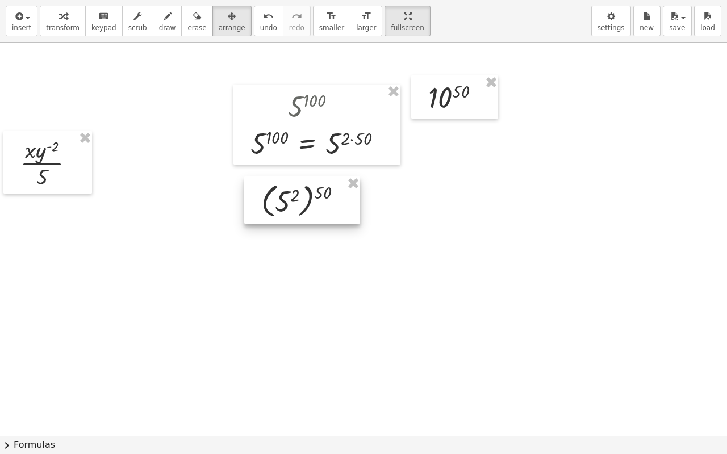
drag, startPoint x: 234, startPoint y: 252, endPoint x: 308, endPoint y: 212, distance: 83.8
click at [311, 212] on div at bounding box center [302, 200] width 116 height 47
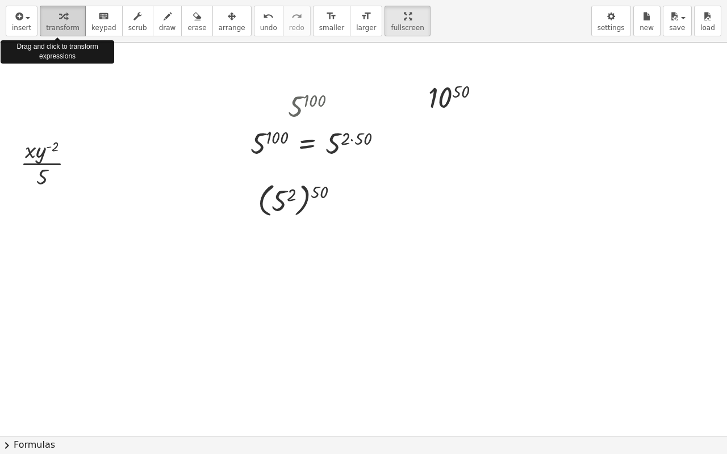
click at [47, 14] on div "button" at bounding box center [62, 16] width 33 height 14
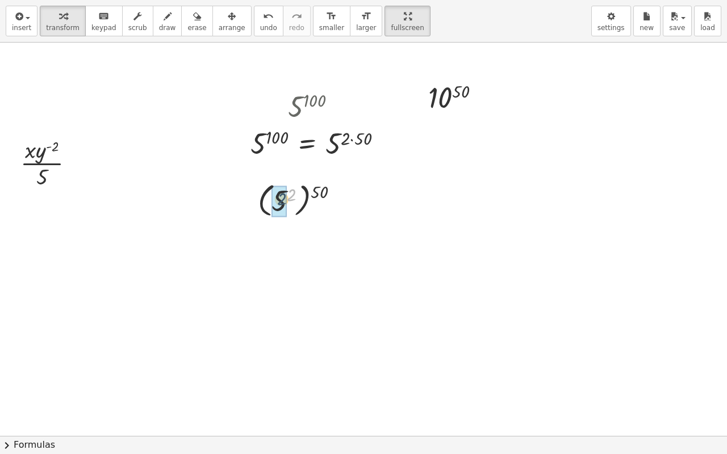
drag, startPoint x: 293, startPoint y: 196, endPoint x: 283, endPoint y: 201, distance: 11.4
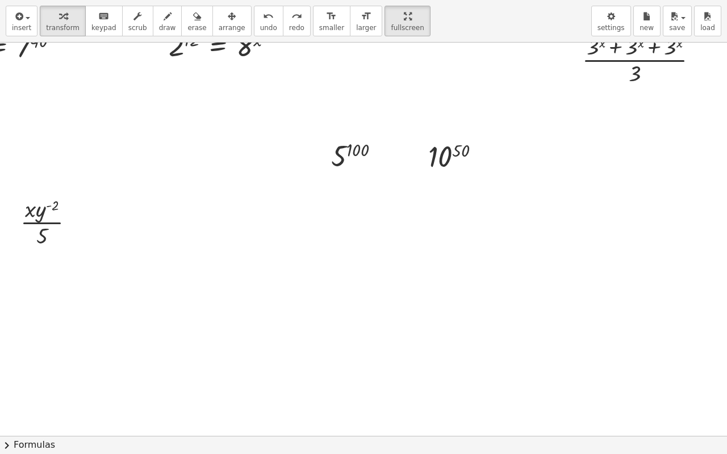
scroll to position [1294, 99]
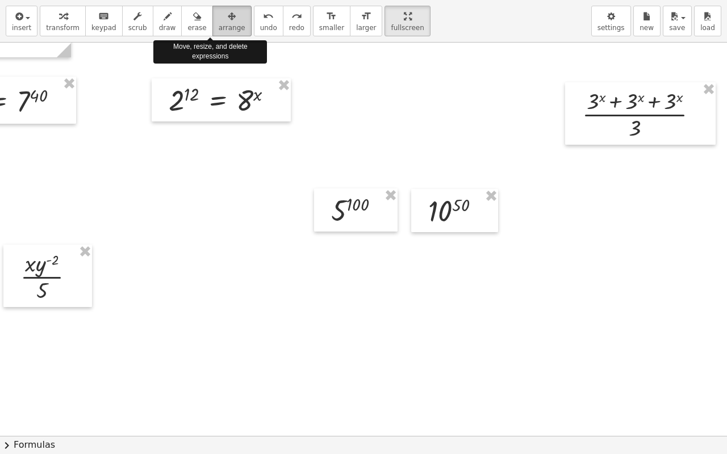
click at [228, 18] on icon "button" at bounding box center [232, 17] width 8 height 14
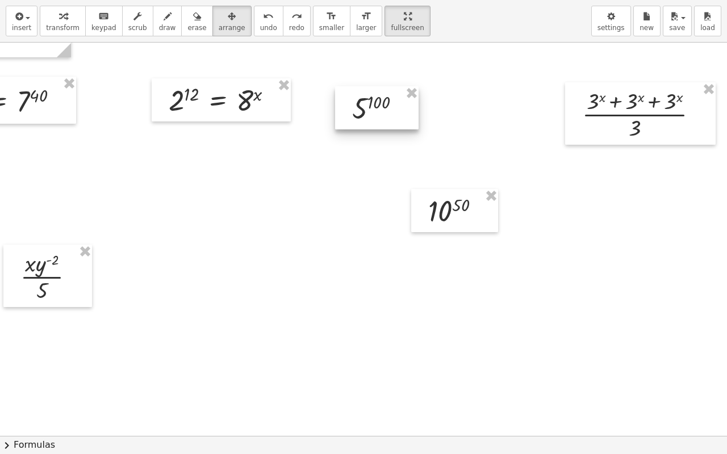
drag, startPoint x: 383, startPoint y: 204, endPoint x: 400, endPoint y: 116, distance: 89.8
click at [400, 116] on div at bounding box center [376, 107] width 83 height 43
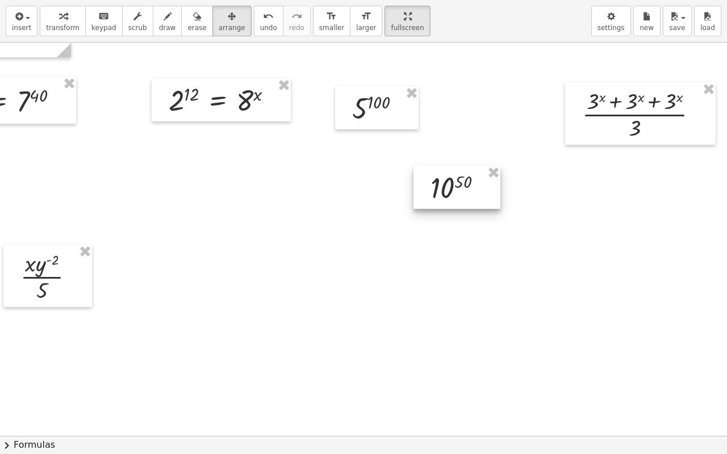
drag, startPoint x: 476, startPoint y: 188, endPoint x: 491, endPoint y: 107, distance: 82.5
click at [491, 166] on div at bounding box center [456, 187] width 87 height 43
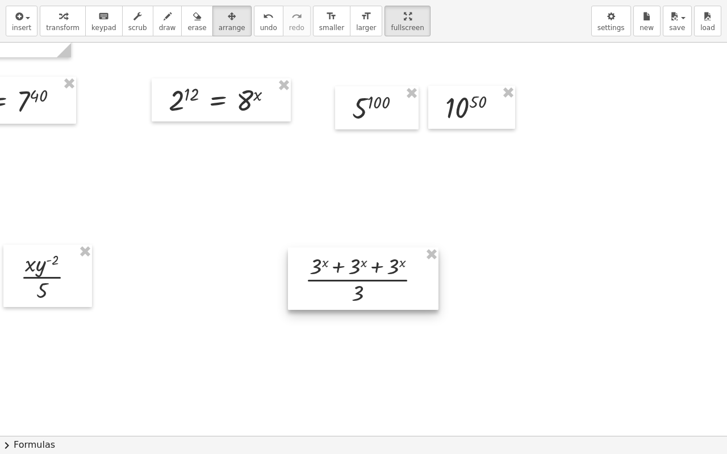
drag, startPoint x: 617, startPoint y: 132, endPoint x: 340, endPoint y: 297, distance: 322.6
click at [340, 297] on div at bounding box center [363, 279] width 150 height 62
click at [64, 25] on span "transform" at bounding box center [62, 28] width 33 height 8
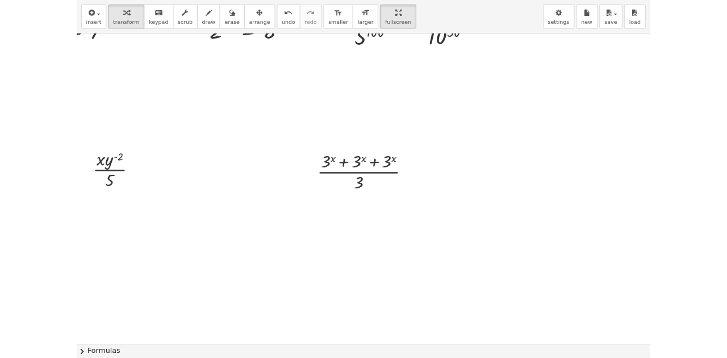
scroll to position [1446, 99]
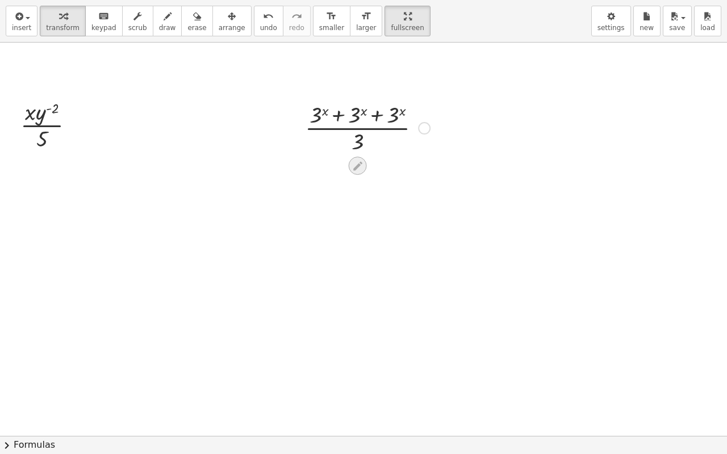
click at [358, 166] on icon at bounding box center [357, 165] width 9 height 9
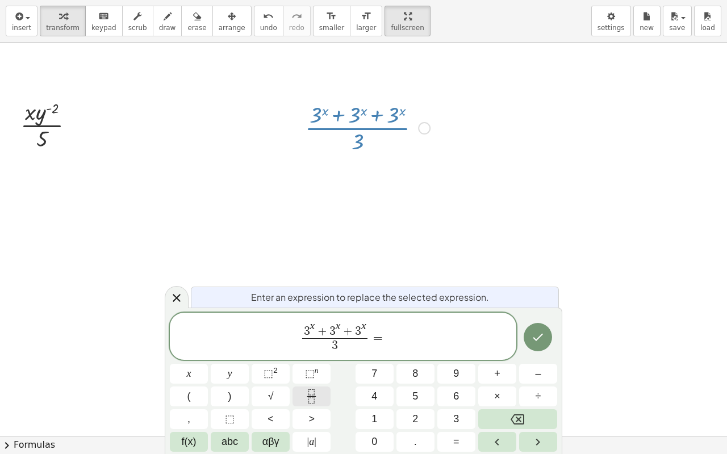
click at [317, 358] on icon "Fraction" at bounding box center [311, 397] width 14 height 14
click at [537, 335] on icon "Done" at bounding box center [538, 337] width 14 height 14
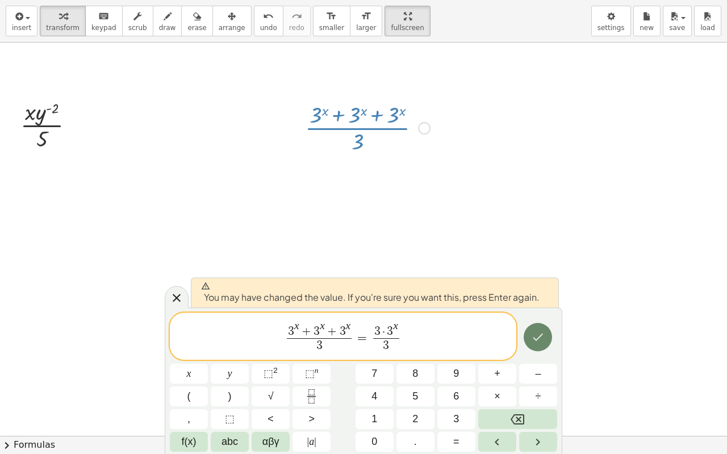
click at [536, 335] on icon "Done" at bounding box center [538, 337] width 14 height 14
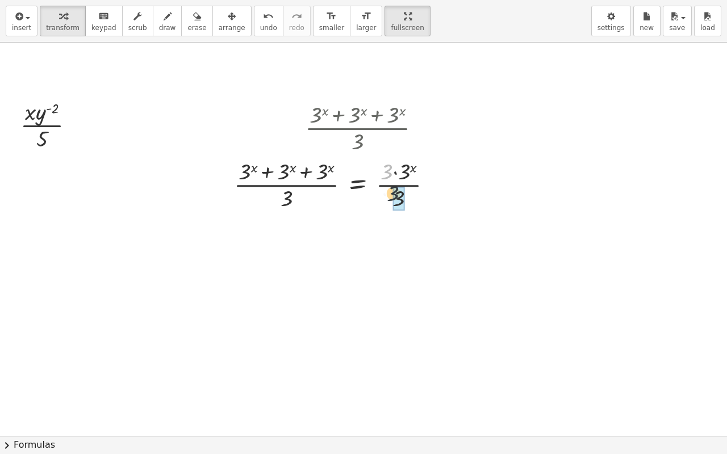
drag, startPoint x: 388, startPoint y: 171, endPoint x: 397, endPoint y: 199, distance: 28.6
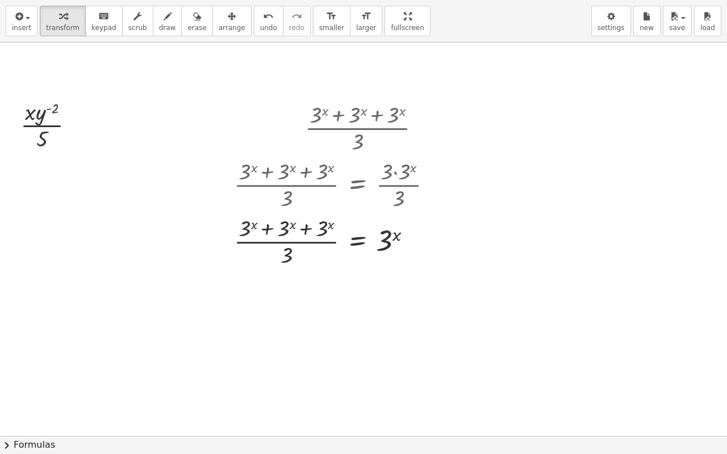
drag, startPoint x: 374, startPoint y: 21, endPoint x: 374, endPoint y: -48, distance: 68.7
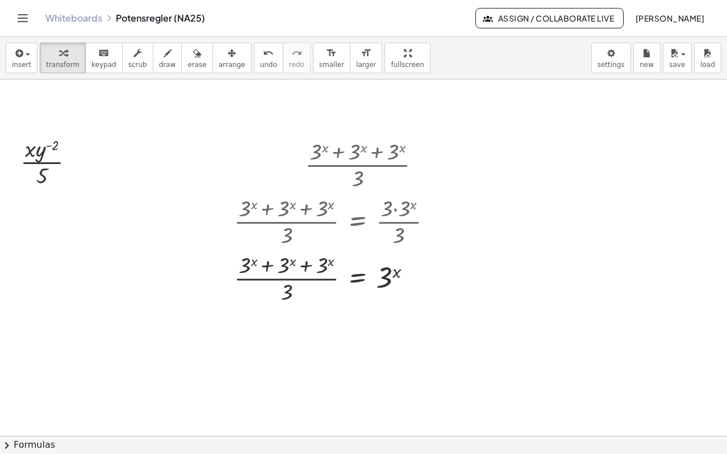
click at [374, 0] on html "**********" at bounding box center [363, 227] width 727 height 454
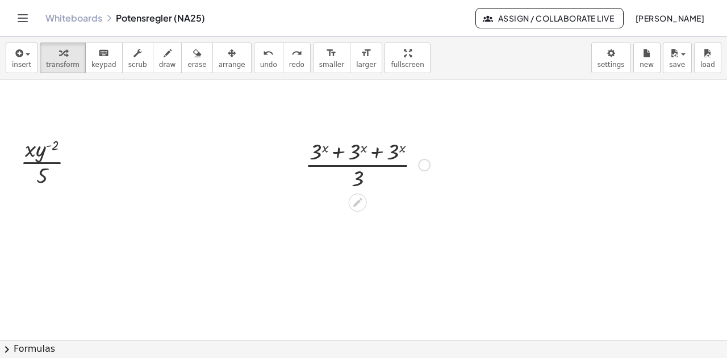
scroll to position [1502, 99]
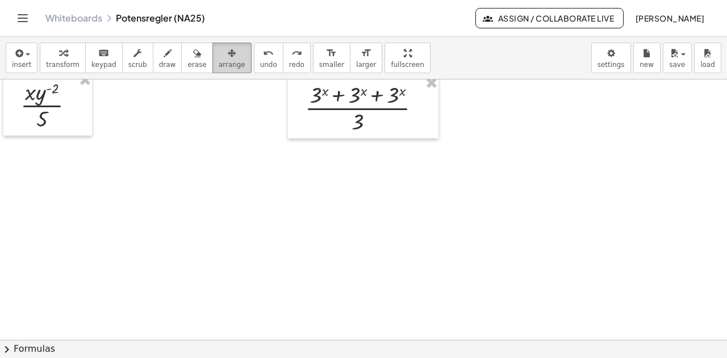
click at [228, 53] on icon "button" at bounding box center [232, 54] width 8 height 14
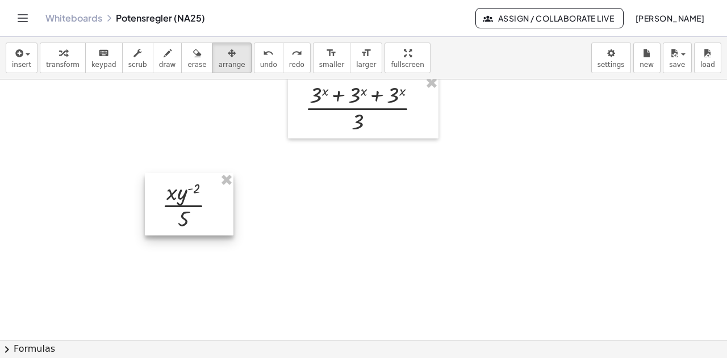
drag, startPoint x: 67, startPoint y: 121, endPoint x: 309, endPoint y: 253, distance: 275.9
click at [233, 236] on div at bounding box center [189, 204] width 89 height 62
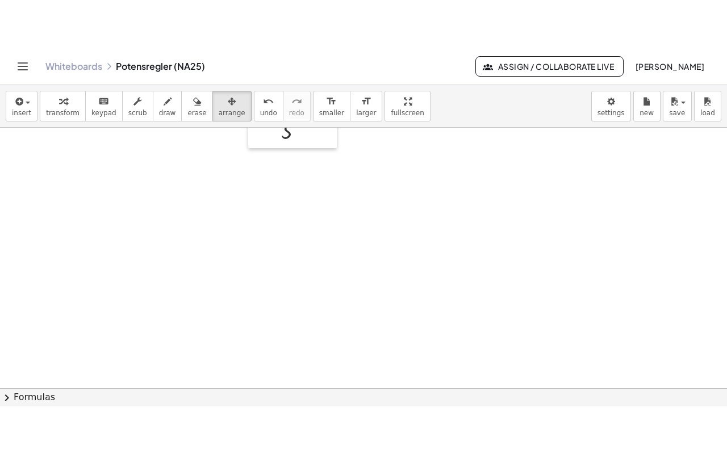
scroll to position [1616, 99]
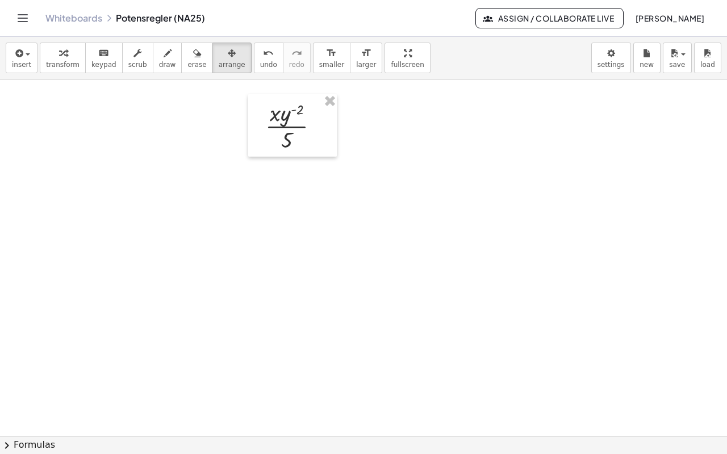
drag, startPoint x: 379, startPoint y: 64, endPoint x: 379, endPoint y: 133, distance: 68.7
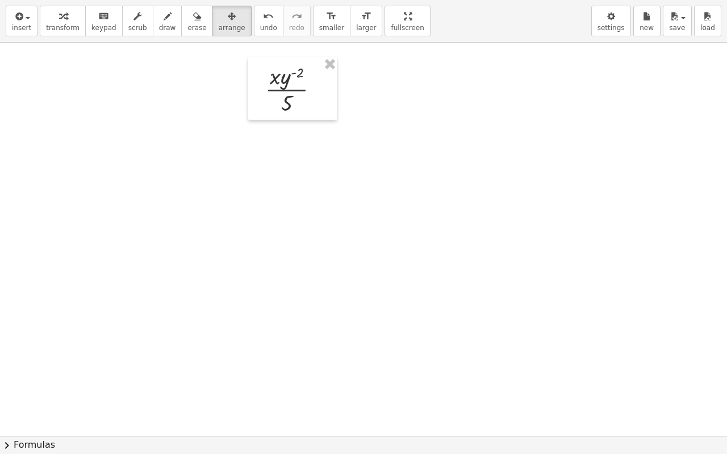
click at [379, 133] on div "**********" at bounding box center [363, 227] width 727 height 454
click at [55, 24] on span "transform" at bounding box center [62, 28] width 33 height 8
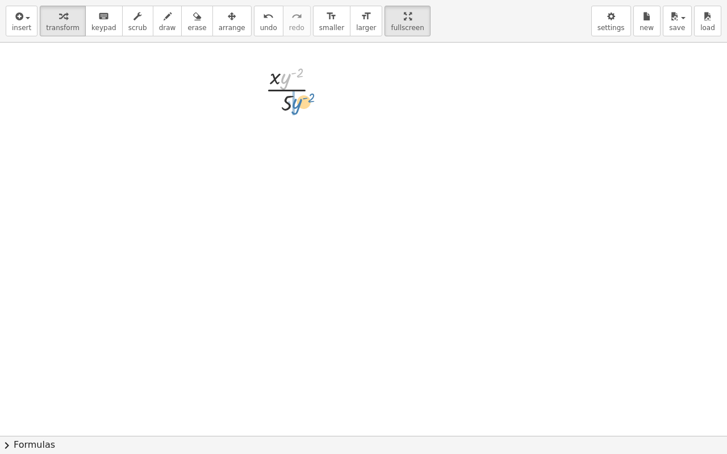
drag, startPoint x: 289, startPoint y: 78, endPoint x: 299, endPoint y: 104, distance: 27.3
click at [299, 104] on div at bounding box center [296, 88] width 74 height 57
drag, startPoint x: 292, startPoint y: 105, endPoint x: 295, endPoint y: 77, distance: 28.0
click at [295, 77] on div at bounding box center [296, 88] width 69 height 57
drag, startPoint x: 274, startPoint y: 81, endPoint x: 270, endPoint y: 104, distance: 23.6
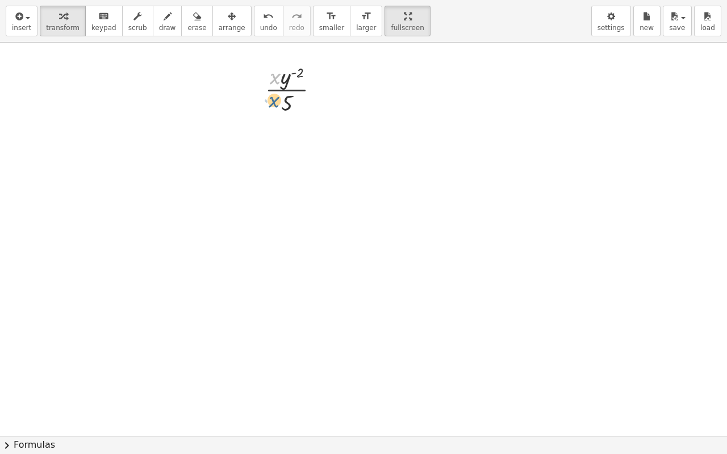
click at [270, 104] on div at bounding box center [296, 88] width 74 height 57
drag, startPoint x: 275, startPoint y: 78, endPoint x: 296, endPoint y: 112, distance: 40.3
click at [296, 112] on div at bounding box center [296, 88] width 74 height 57
drag, startPoint x: 279, startPoint y: 85, endPoint x: 291, endPoint y: 104, distance: 22.7
click at [291, 104] on div at bounding box center [296, 88] width 74 height 57
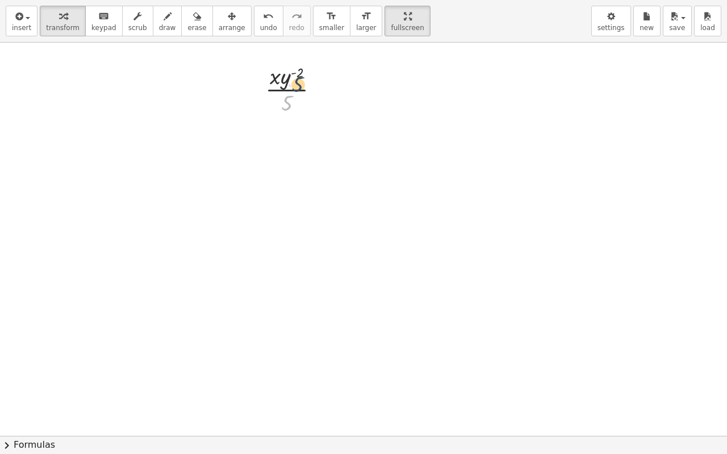
drag, startPoint x: 288, startPoint y: 104, endPoint x: 307, endPoint y: 80, distance: 30.0
click at [307, 80] on div at bounding box center [296, 88] width 74 height 57
drag, startPoint x: 291, startPoint y: 90, endPoint x: 295, endPoint y: 103, distance: 14.2
click at [295, 102] on div at bounding box center [296, 88] width 74 height 57
drag, startPoint x: 290, startPoint y: 110, endPoint x: 296, endPoint y: 86, distance: 25.3
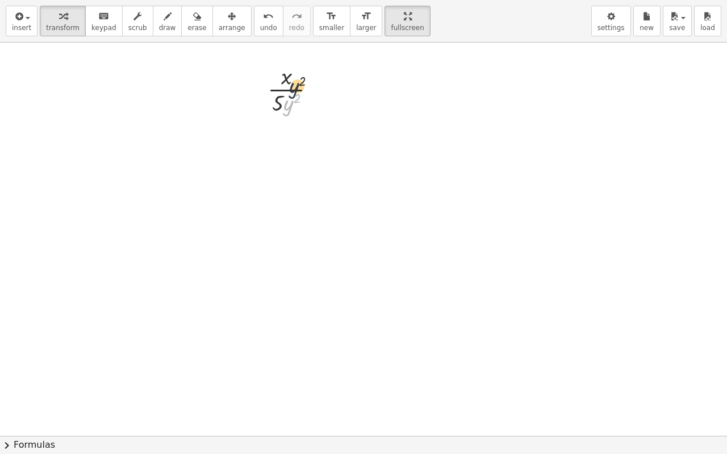
click at [296, 86] on div at bounding box center [296, 88] width 69 height 57
drag, startPoint x: 287, startPoint y: 77, endPoint x: 280, endPoint y: 100, distance: 23.6
click at [282, 99] on div at bounding box center [296, 88] width 74 height 57
drag, startPoint x: 291, startPoint y: 106, endPoint x: 293, endPoint y: 85, distance: 20.6
drag, startPoint x: 275, startPoint y: 75, endPoint x: 290, endPoint y: 101, distance: 30.0
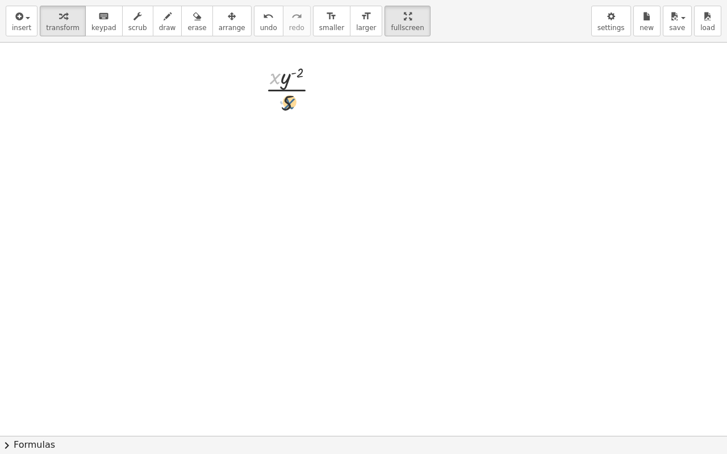
click at [290, 101] on div at bounding box center [296, 88] width 74 height 57
drag, startPoint x: 276, startPoint y: 76, endPoint x: 295, endPoint y: 103, distance: 32.9
click at [295, 103] on div at bounding box center [296, 88] width 74 height 57
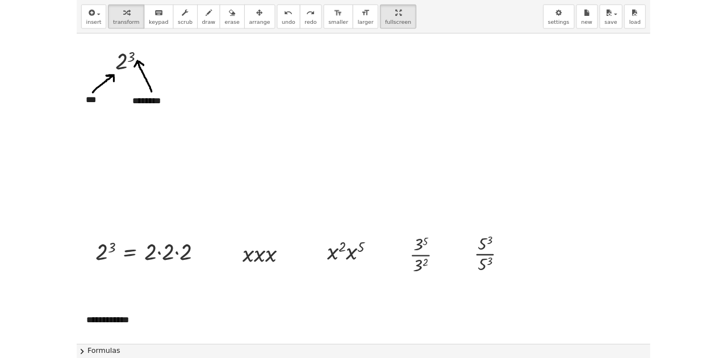
scroll to position [0, 0]
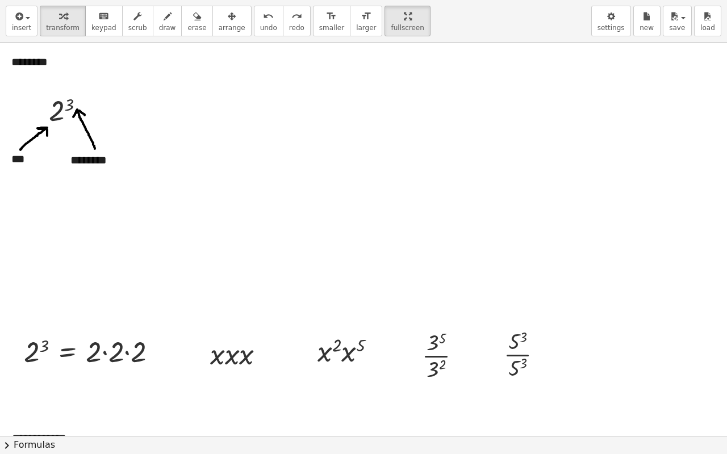
drag, startPoint x: 368, startPoint y: 22, endPoint x: 368, endPoint y: -47, distance: 68.7
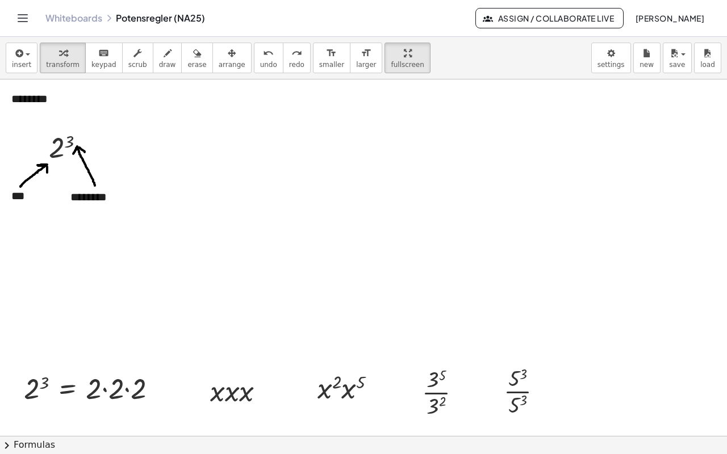
click at [368, 0] on html "**********" at bounding box center [363, 227] width 727 height 454
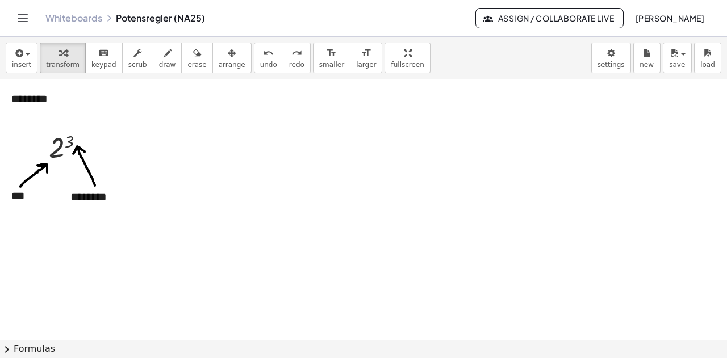
click at [82, 18] on link "Whiteboards" at bounding box center [73, 17] width 57 height 11
